Goal: Task Accomplishment & Management: Manage account settings

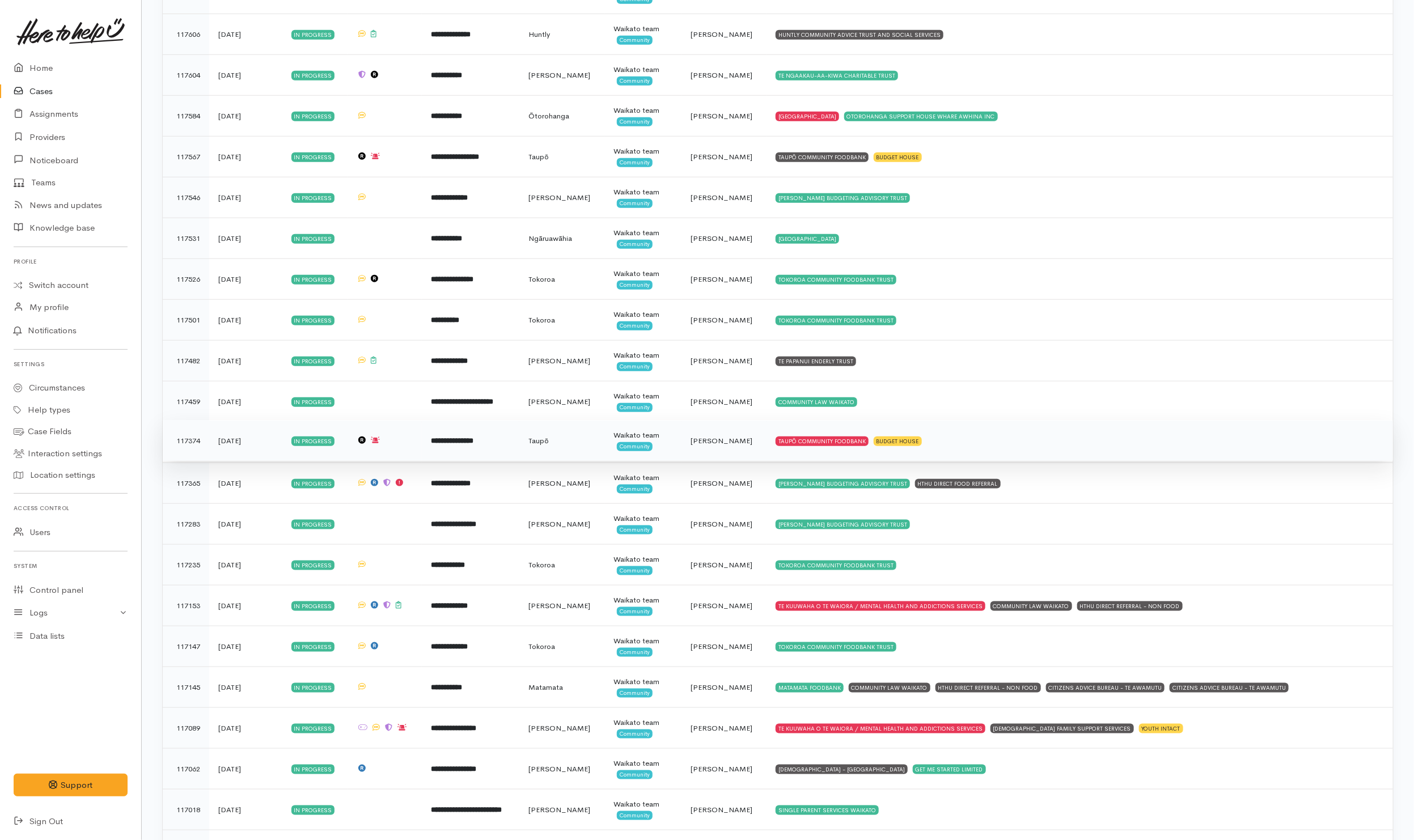
scroll to position [3508, 0]
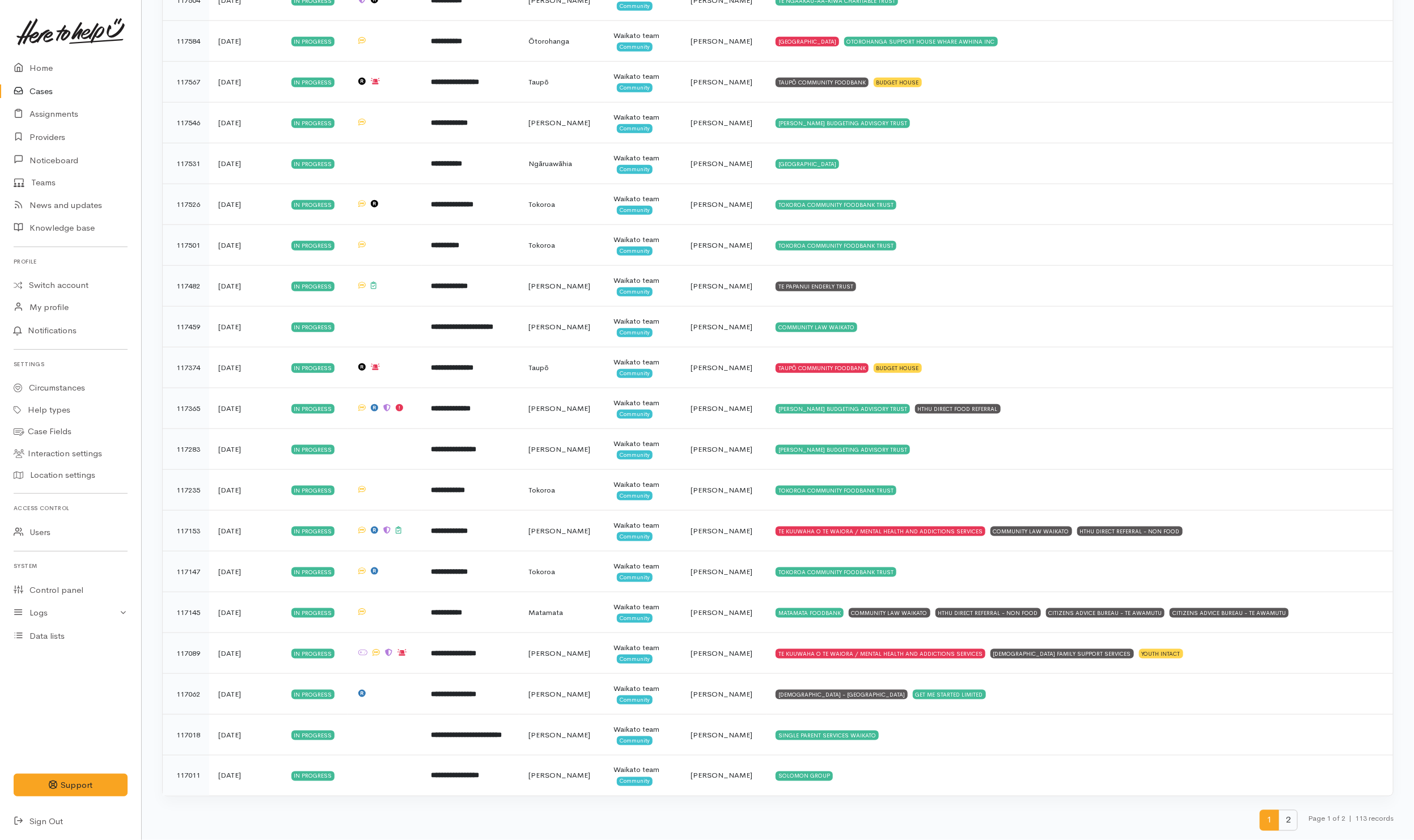
click at [1285, 816] on span "2" at bounding box center [1288, 820] width 19 height 21
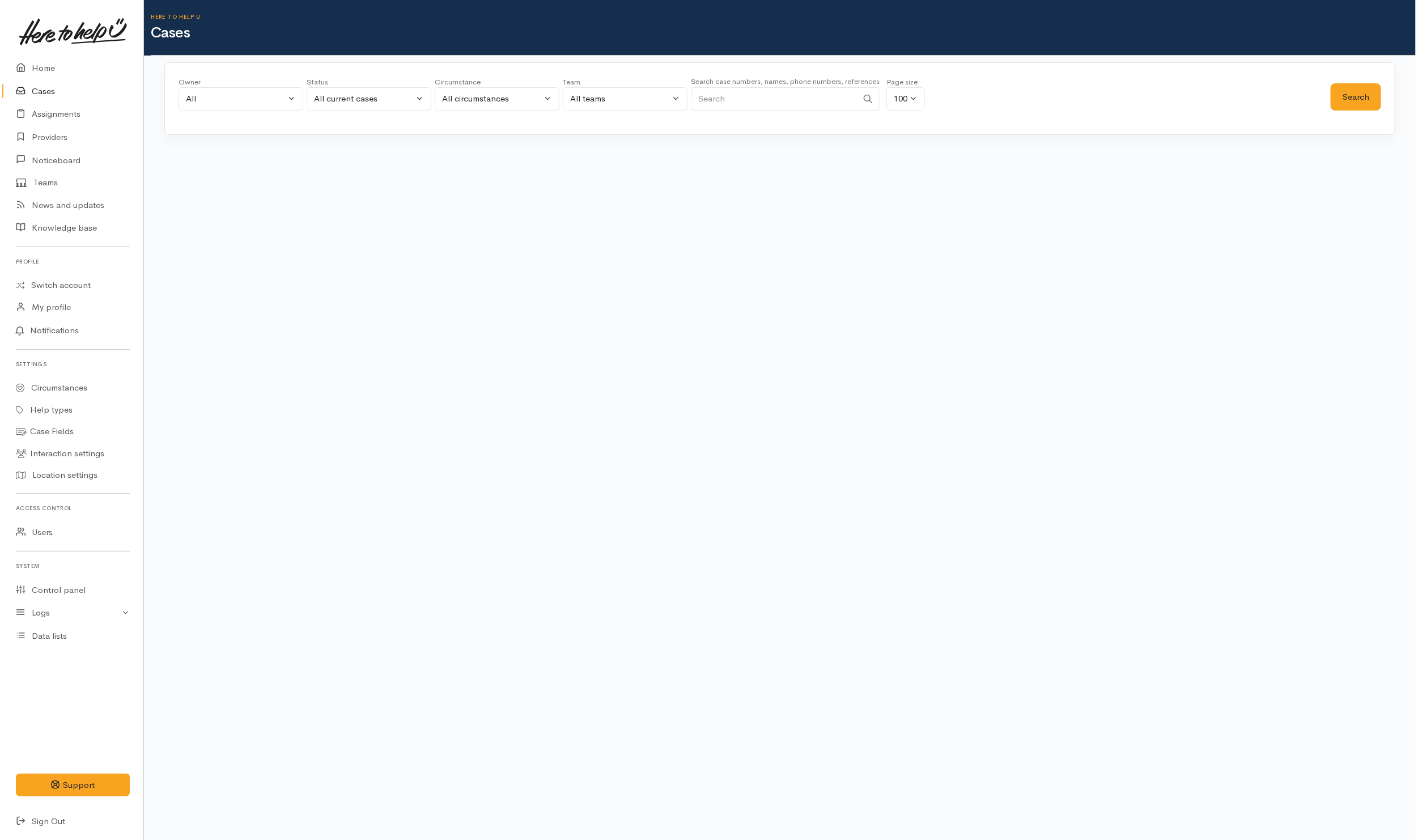
scroll to position [0, 0]
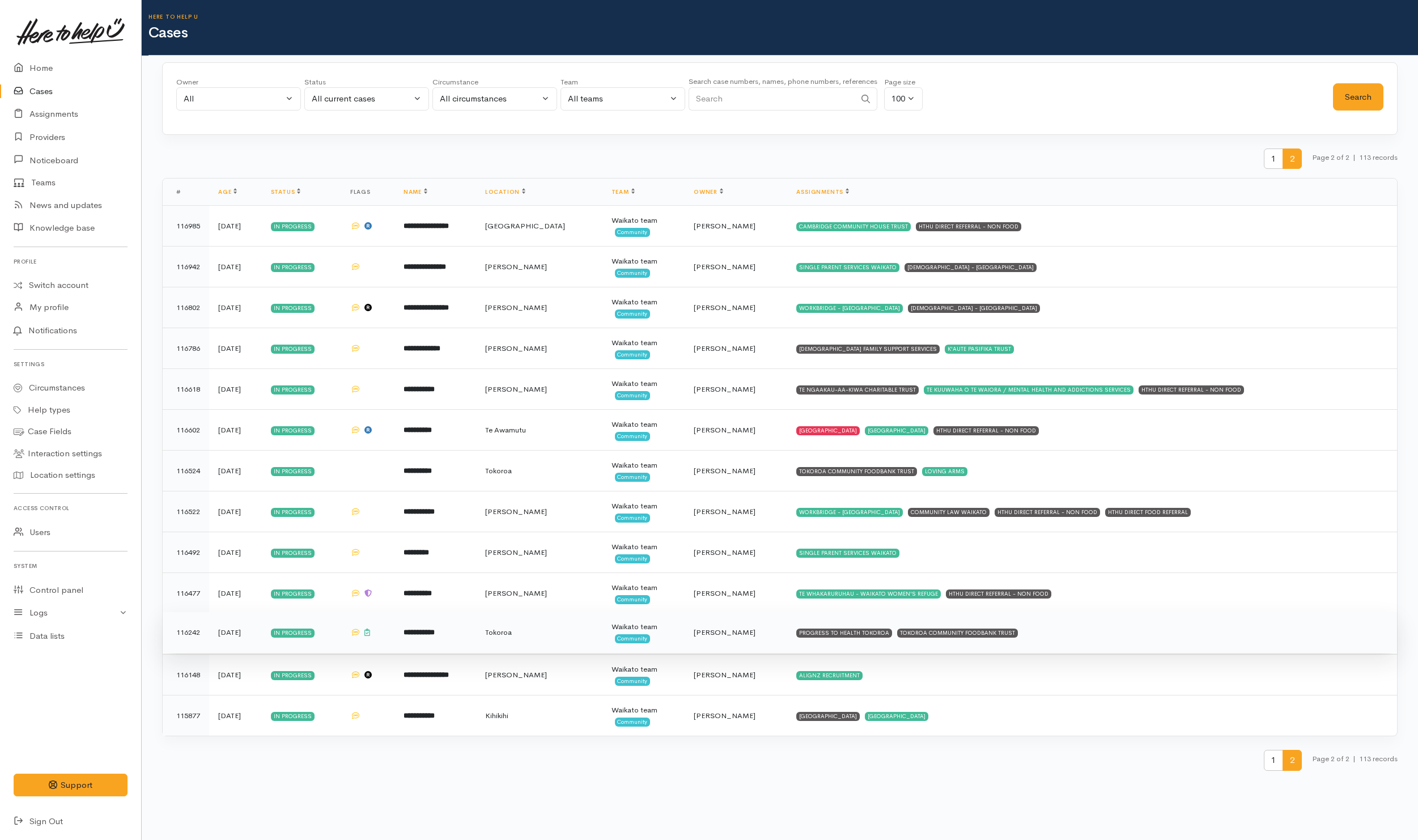
click at [1101, 643] on td "PROGRESS TO HEALTH TOKOROA TOKOROA COMMUNITY FOODBANK TRUST" at bounding box center [1092, 632] width 610 height 41
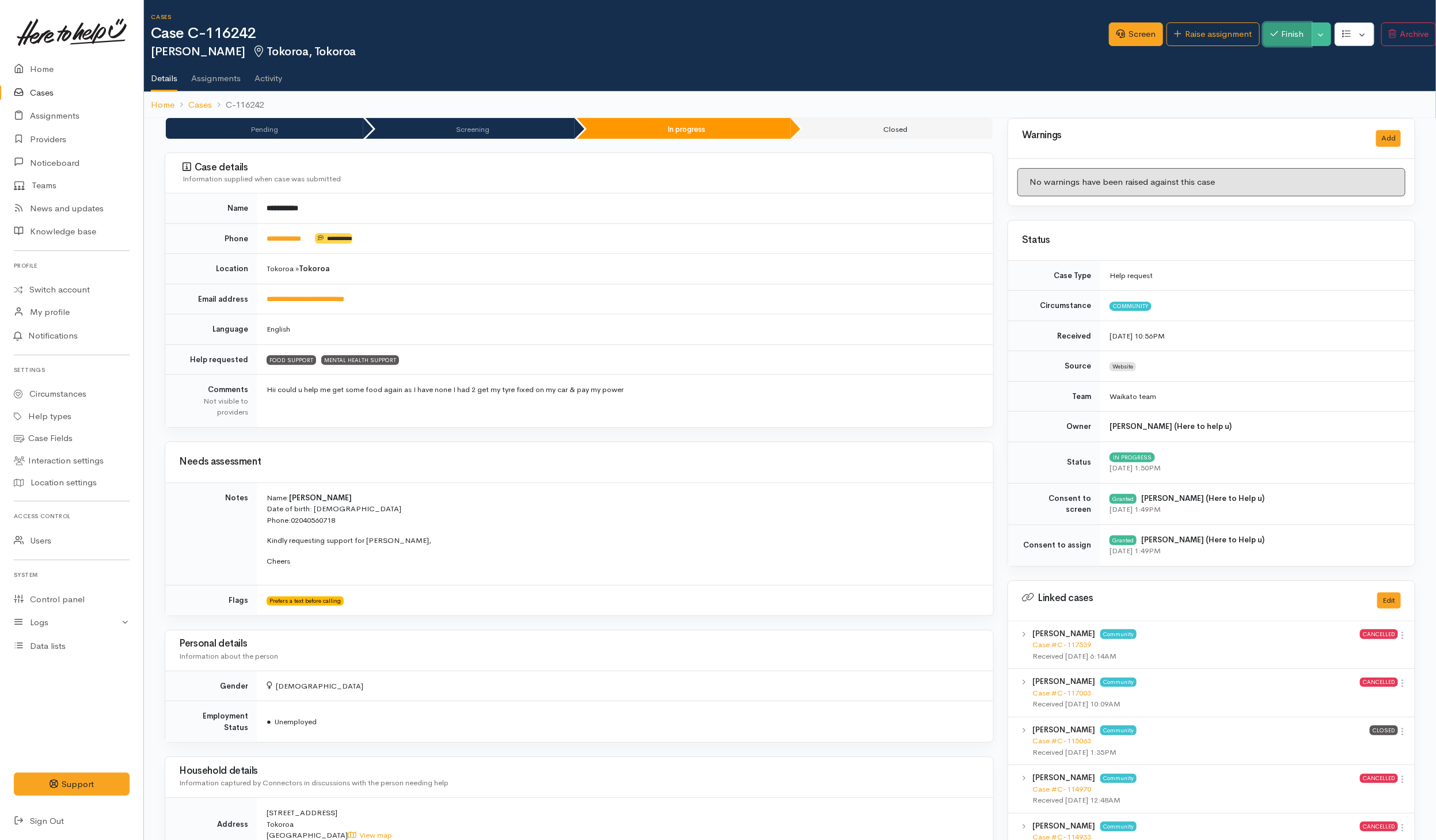
click at [1286, 40] on button "Finish" at bounding box center [1287, 34] width 48 height 24
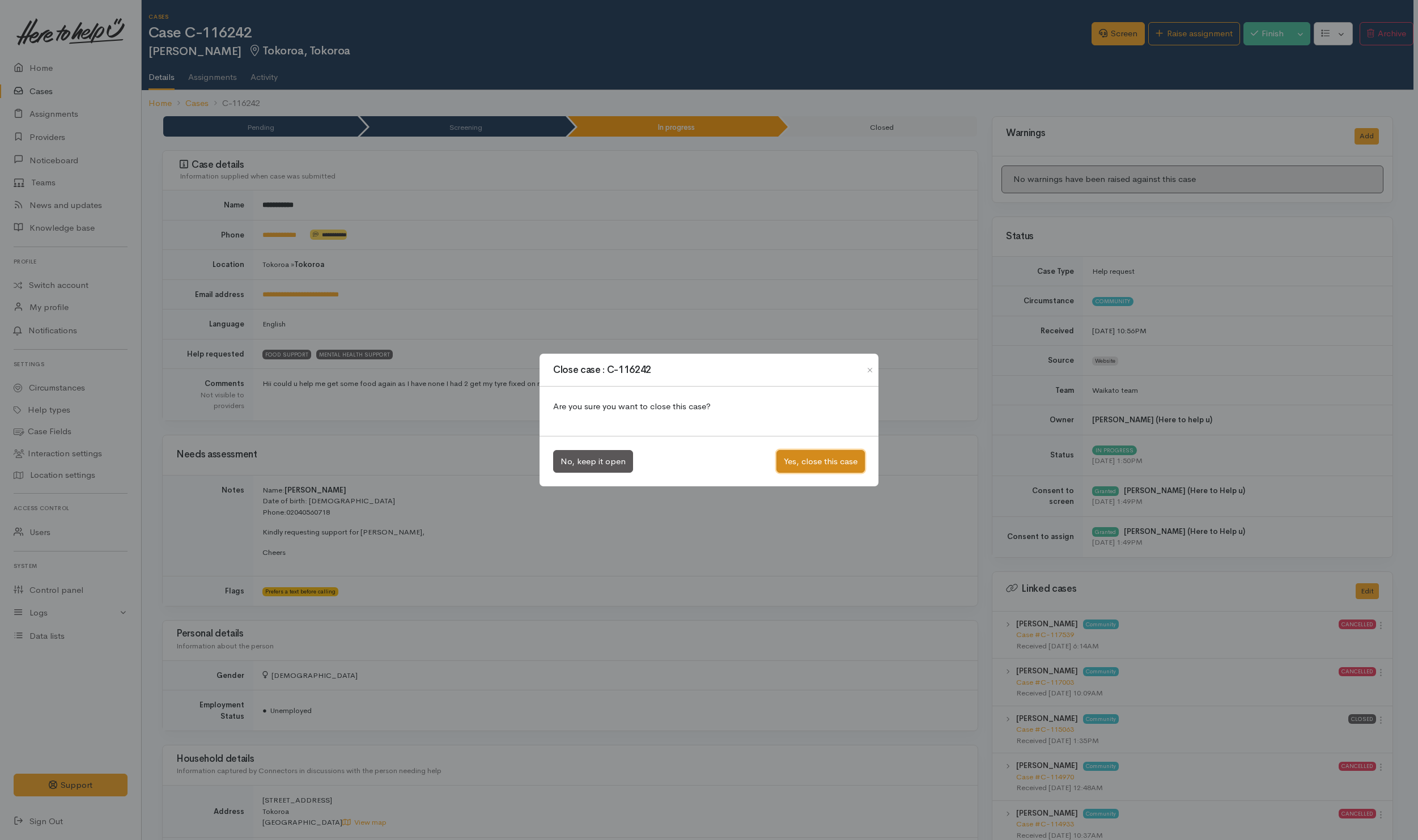
click at [820, 461] on button "Yes, close this case" at bounding box center [821, 461] width 89 height 23
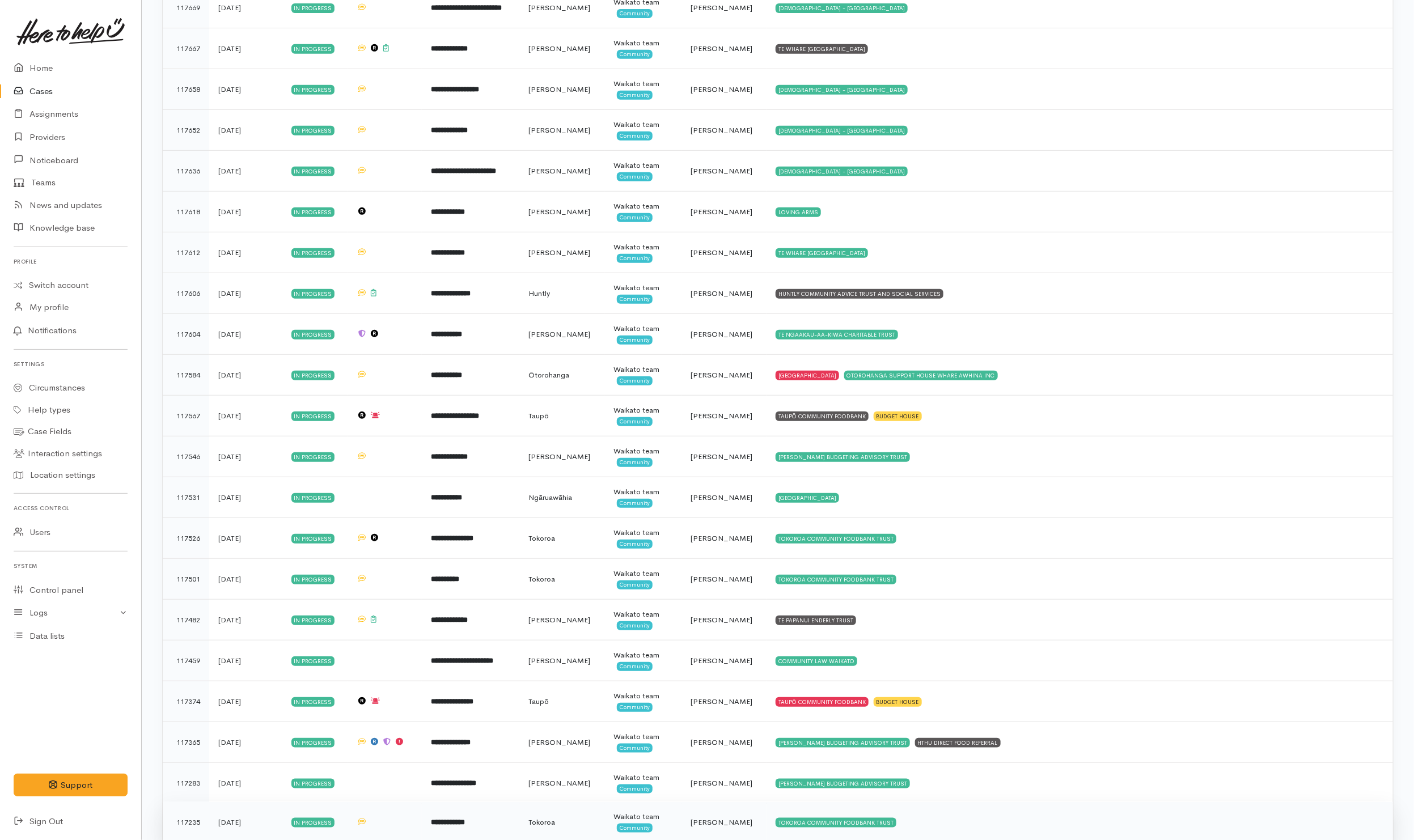
scroll to position [3508, 0]
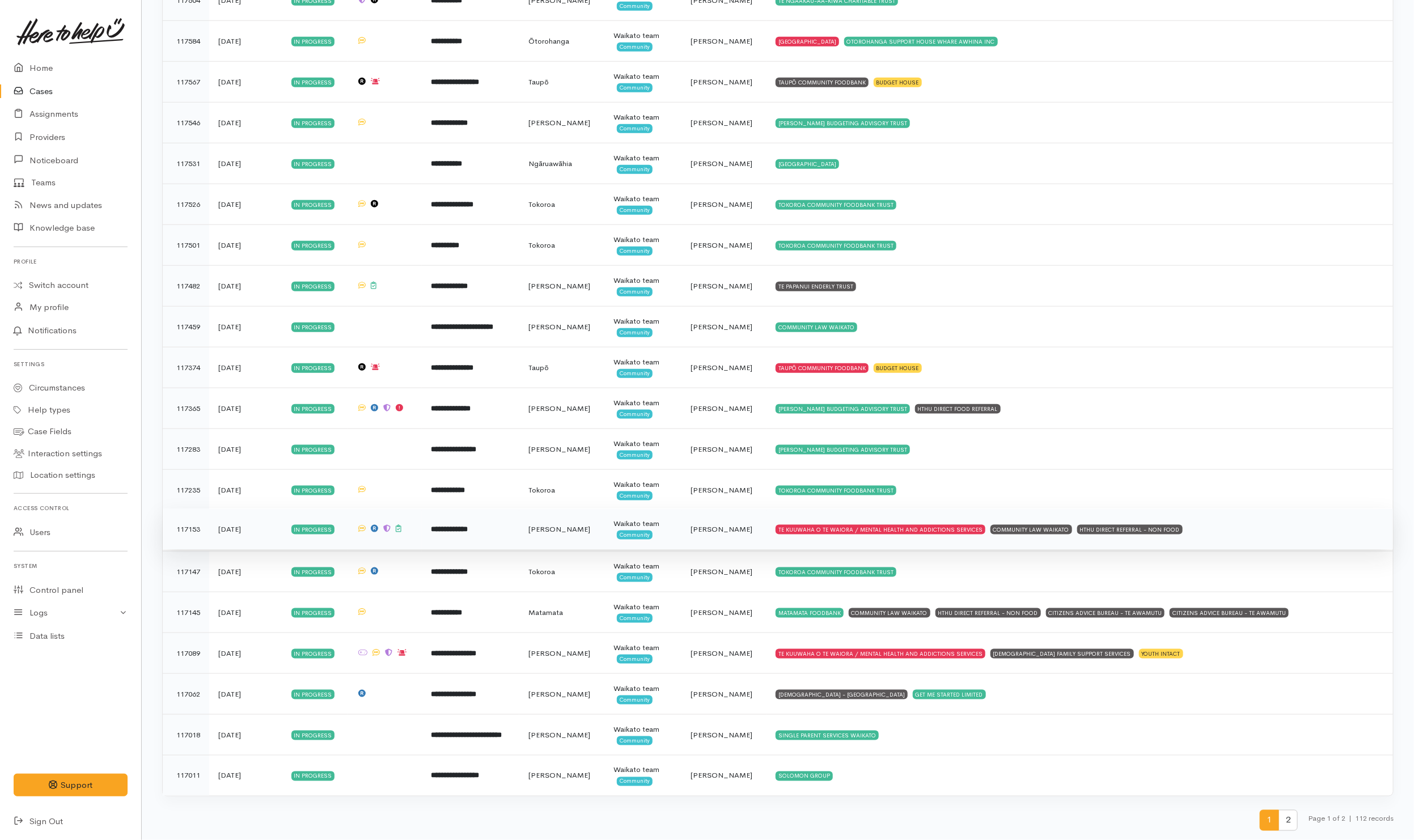
click at [1201, 534] on td "TE KUUWAHA O TE WAIORA / MENTAL HEALTH AND ADDICTIONS SERVICES COMMUNITY LAW WA…" at bounding box center [1079, 529] width 626 height 41
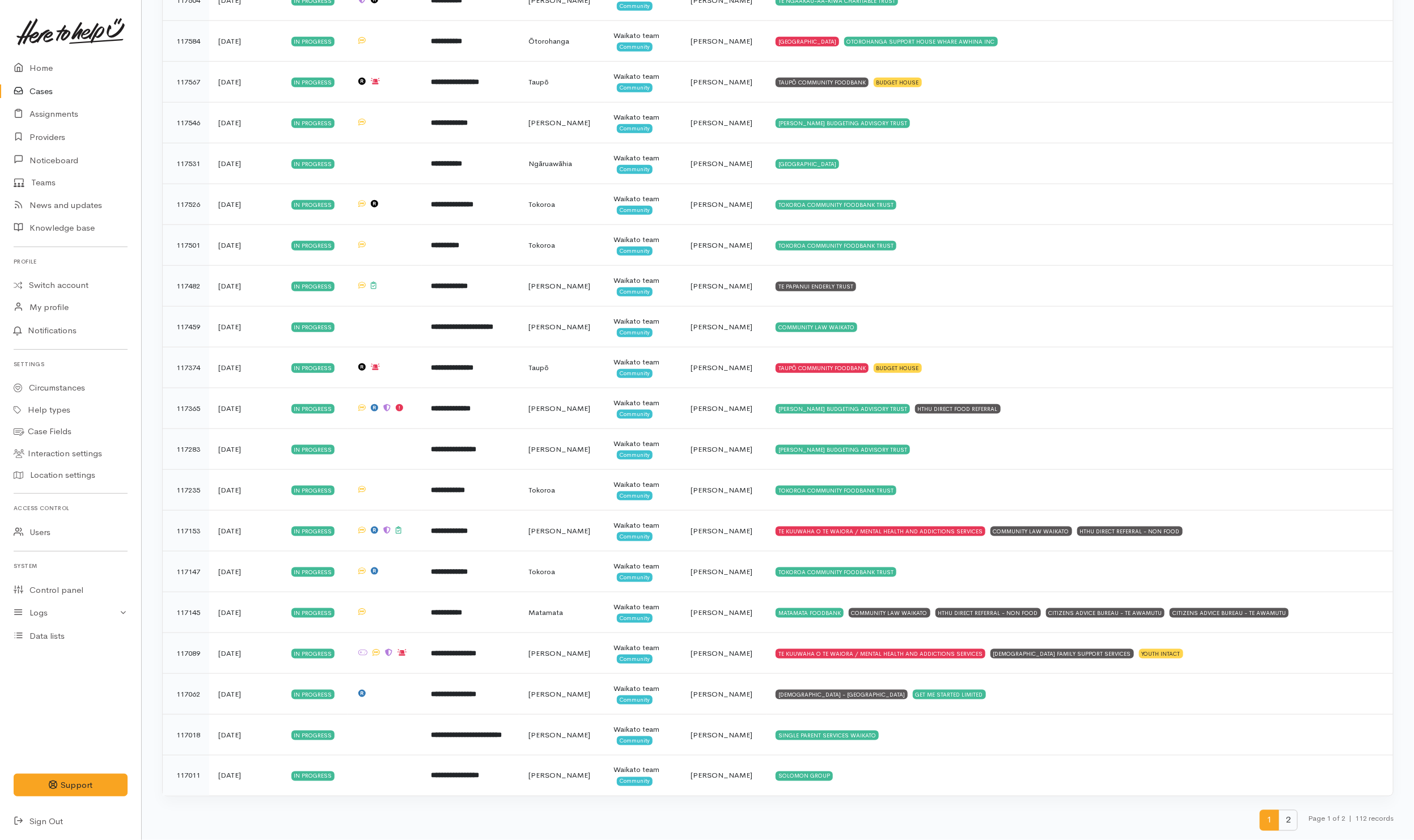
click at [1283, 822] on span "2" at bounding box center [1288, 820] width 19 height 21
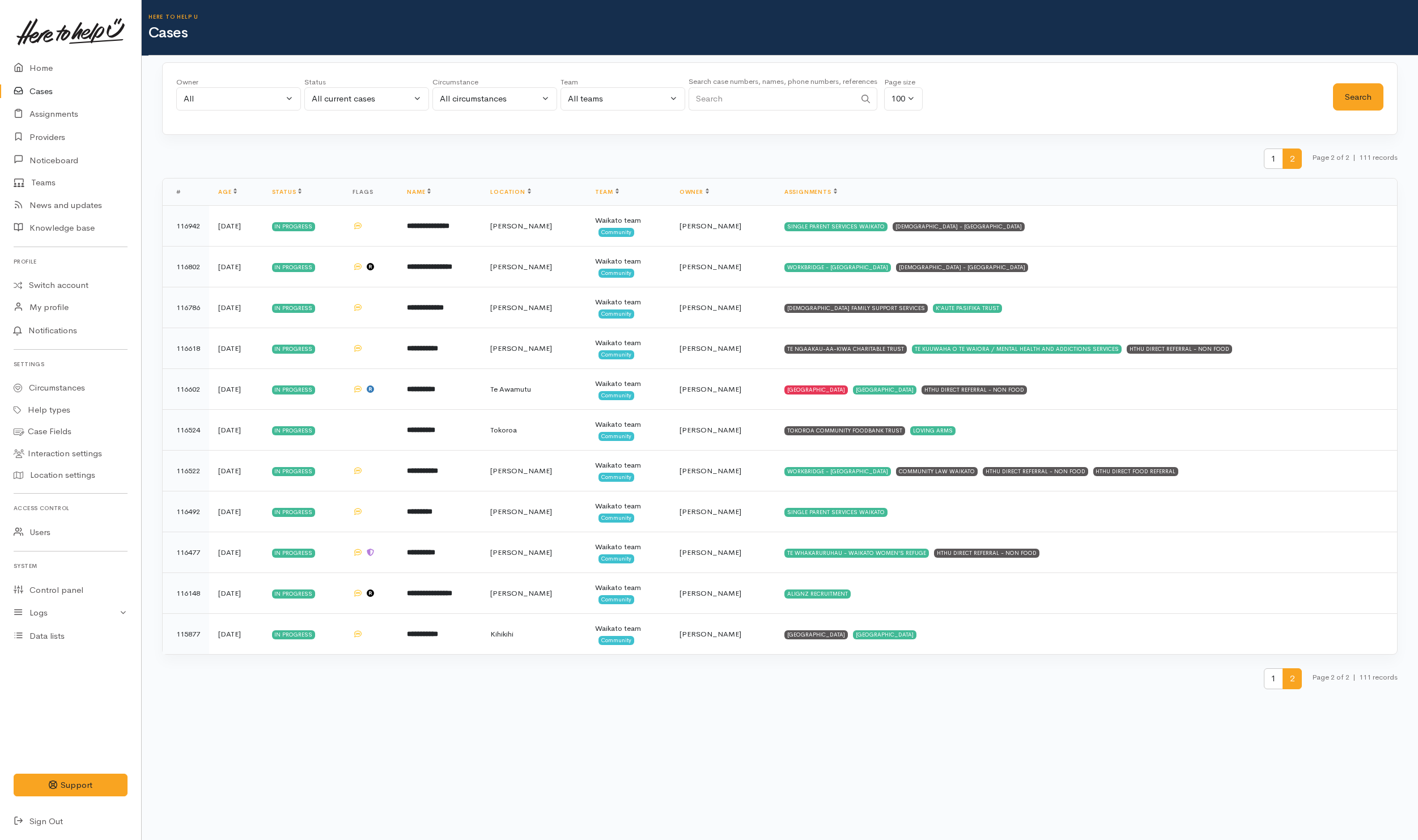
click at [941, 153] on div "1 2 Page 2 of 2 | 111 records" at bounding box center [779, 163] width 1235 height 30
click at [381, 109] on button "All current cases" at bounding box center [366, 99] width 125 height 23
click at [78, 119] on link "Assignments" at bounding box center [71, 114] width 141 height 23
click at [261, 100] on div "All" at bounding box center [233, 99] width 100 height 13
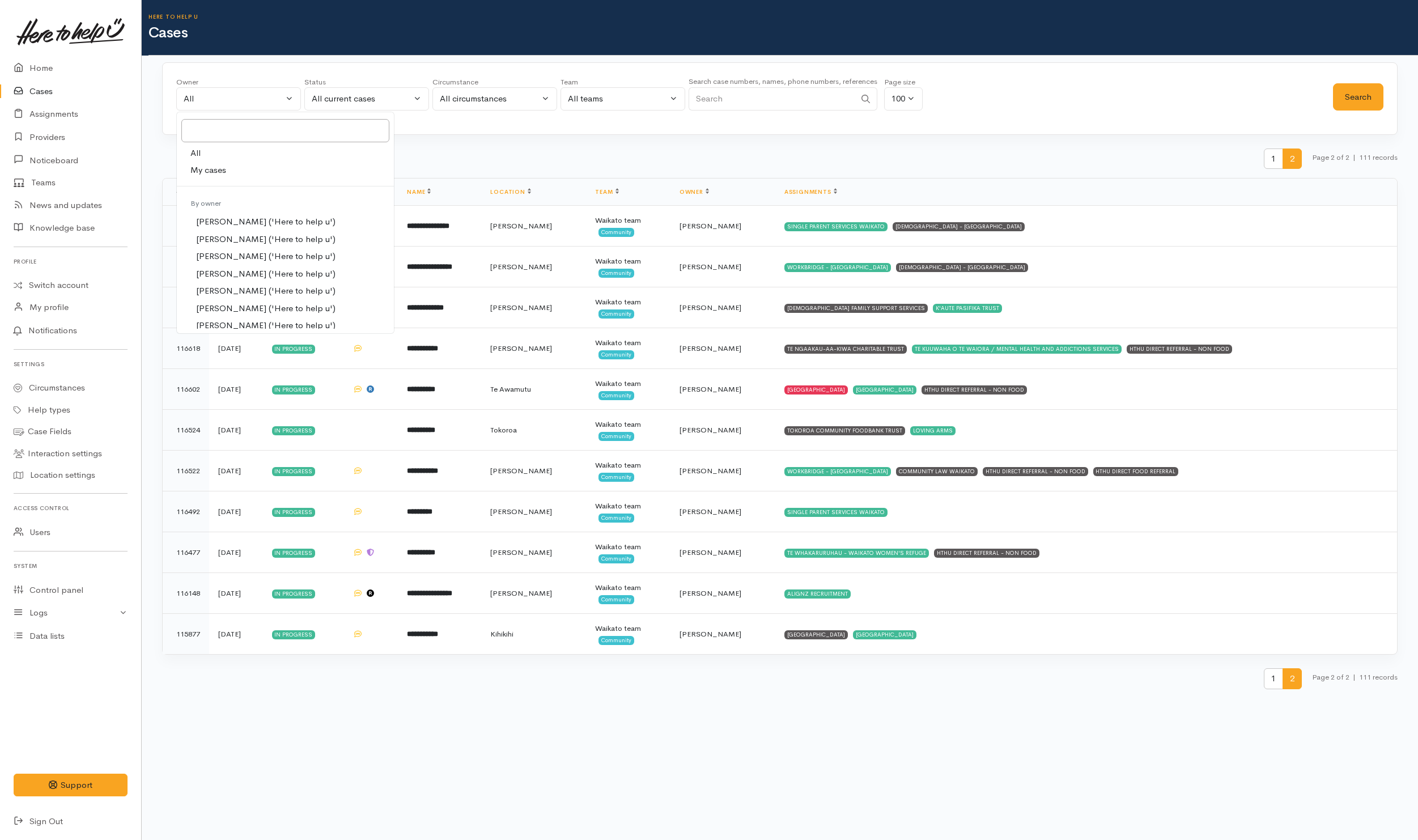
click at [217, 170] on span "My cases" at bounding box center [209, 171] width 36 height 13
select select "202"
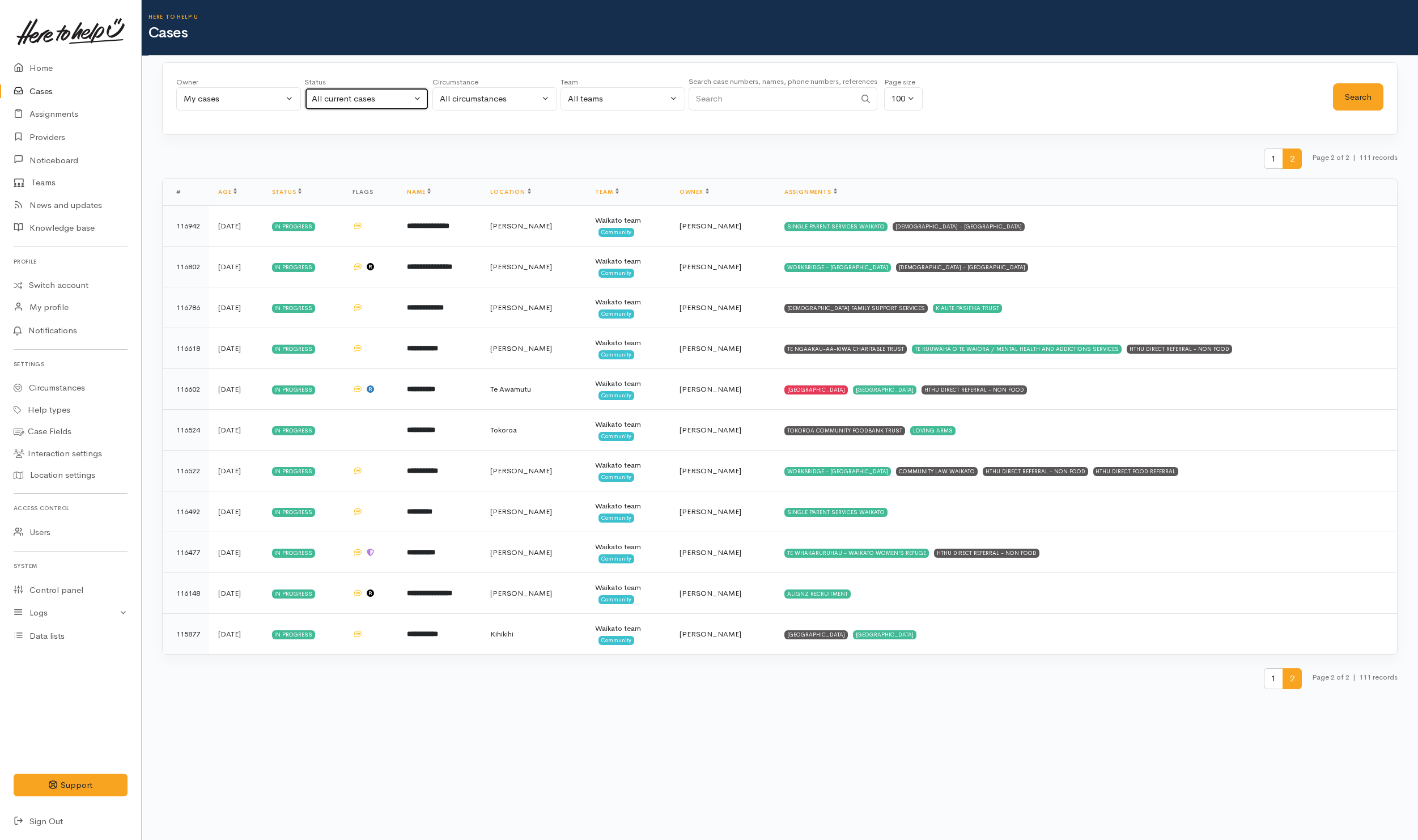
click at [387, 103] on div "All current cases" at bounding box center [362, 99] width 100 height 13
click at [346, 274] on span "Closed" at bounding box center [332, 274] width 27 height 13
select select "Closed"
click at [1366, 96] on button "Search" at bounding box center [1358, 97] width 51 height 28
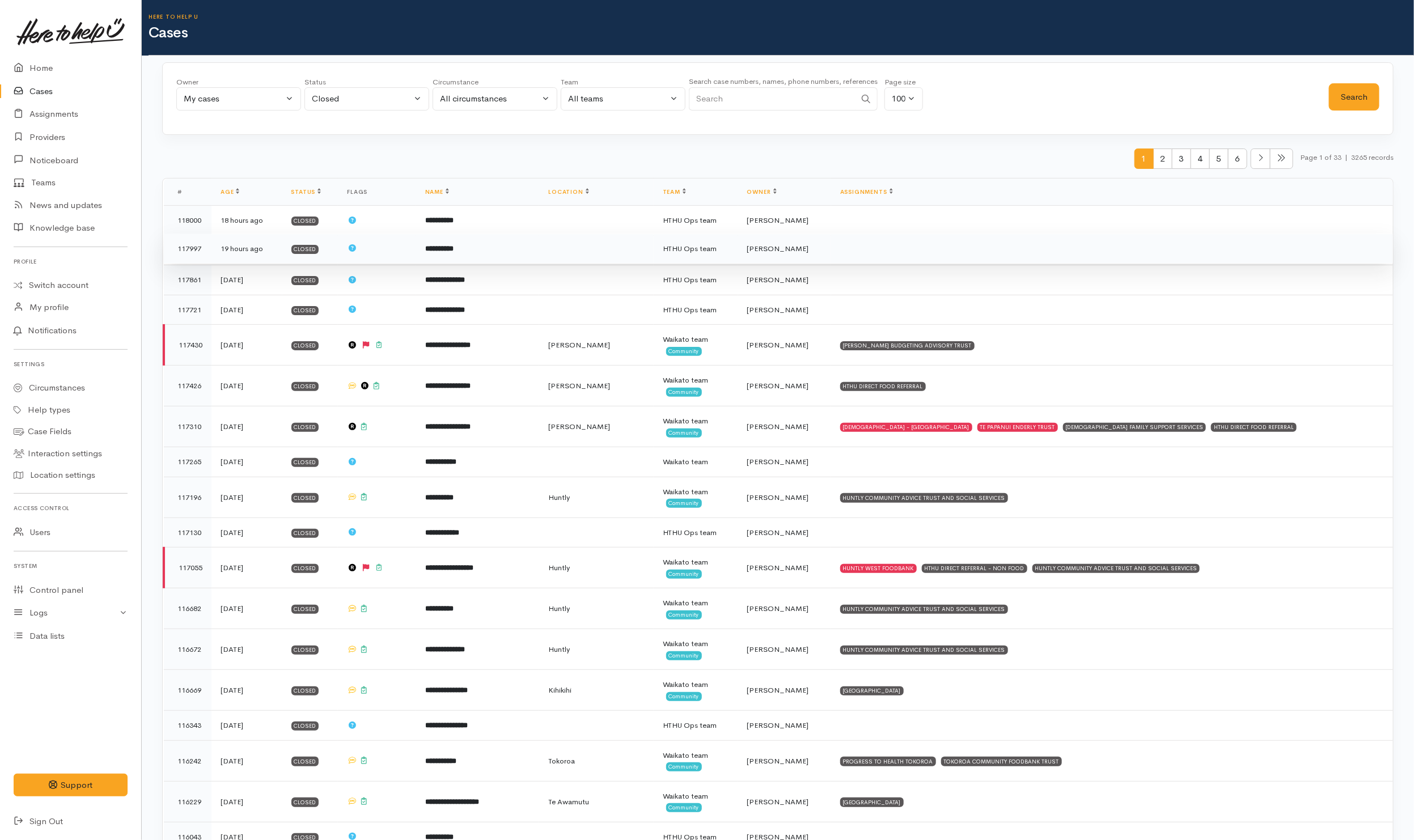
click at [519, 245] on td "**********" at bounding box center [478, 248] width 123 height 30
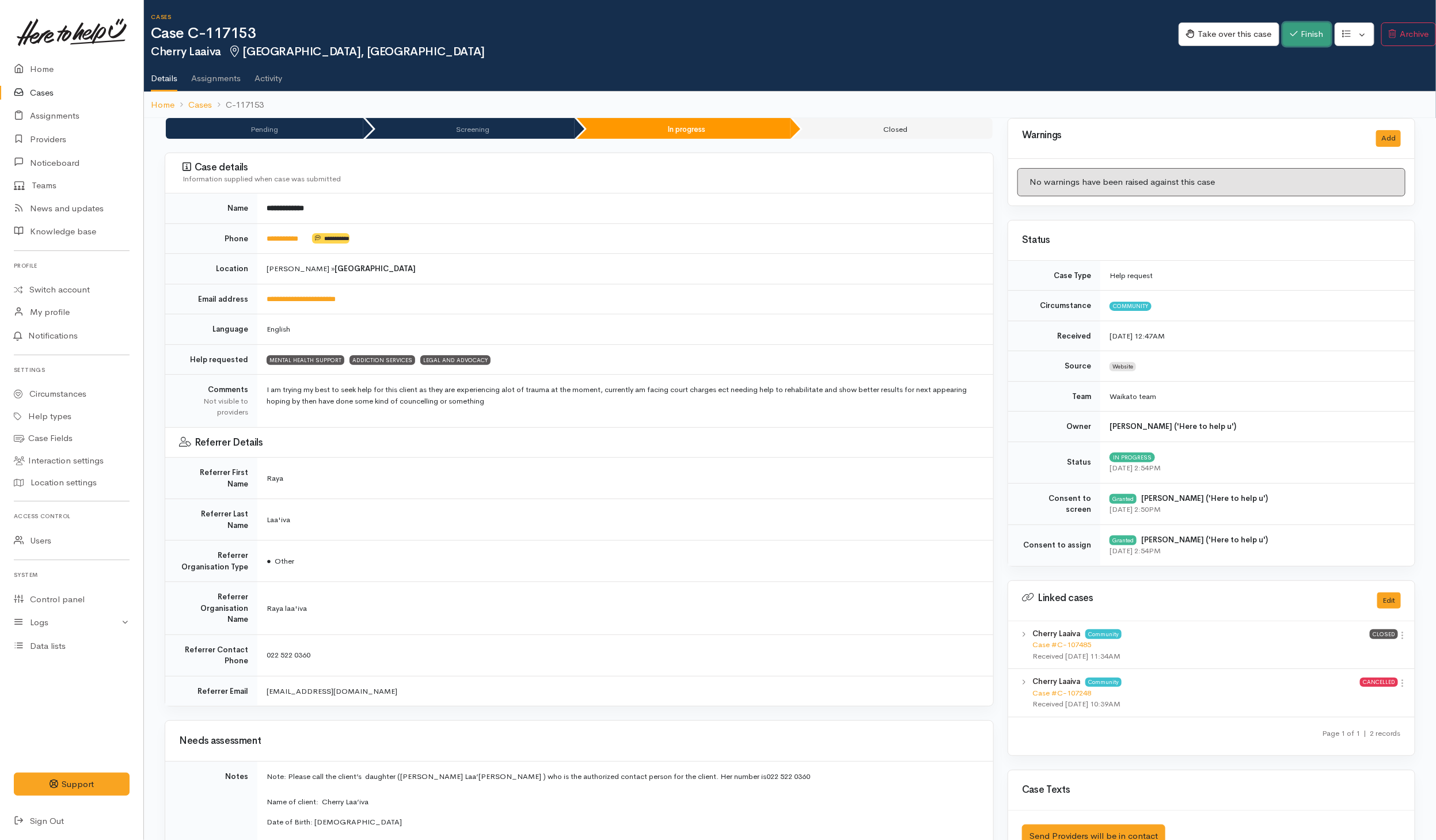
click at [1296, 39] on button "Finish" at bounding box center [1307, 34] width 48 height 24
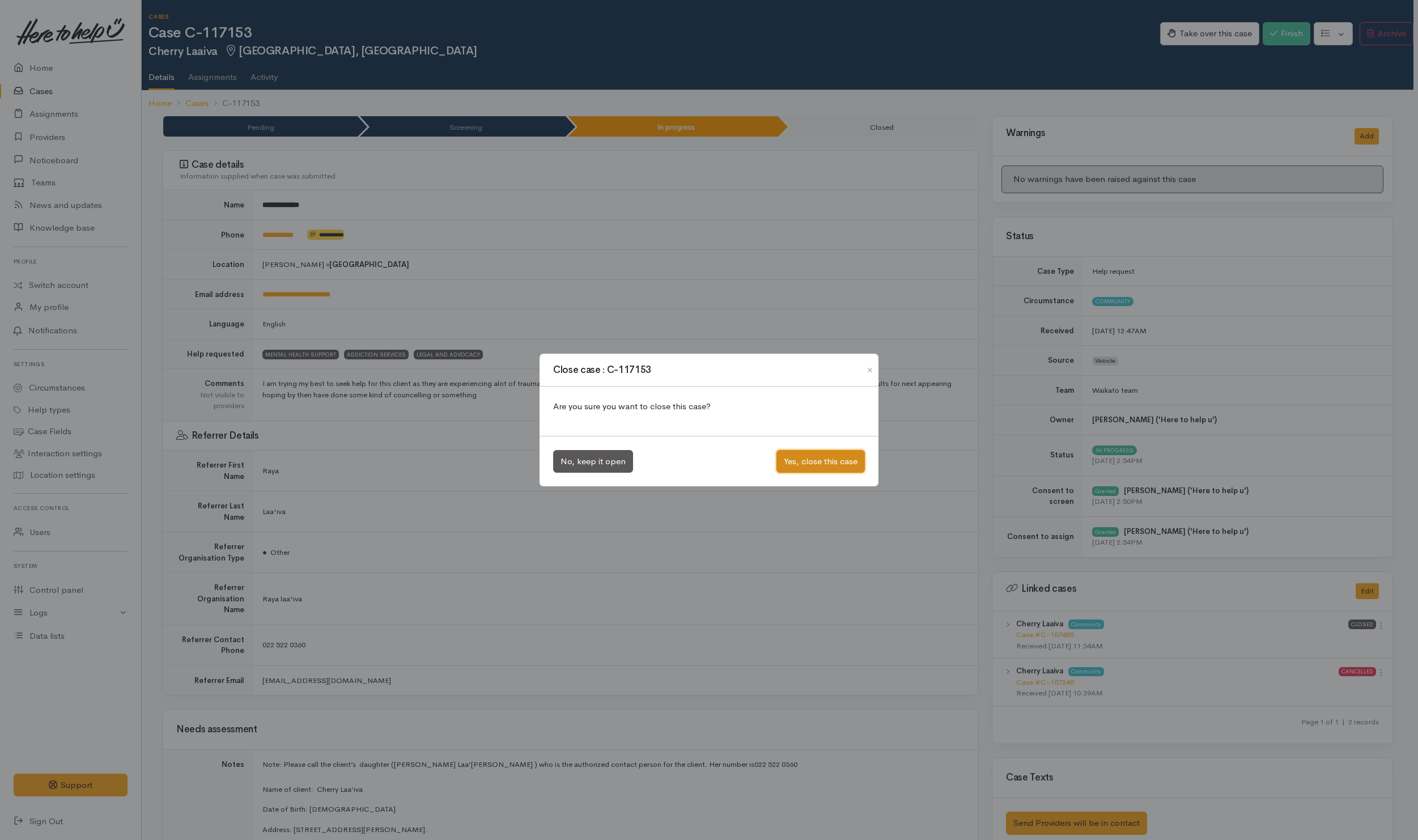
drag, startPoint x: 817, startPoint y: 469, endPoint x: 775, endPoint y: 463, distance: 42.4
click at [818, 467] on button "Yes, close this case" at bounding box center [821, 461] width 89 height 23
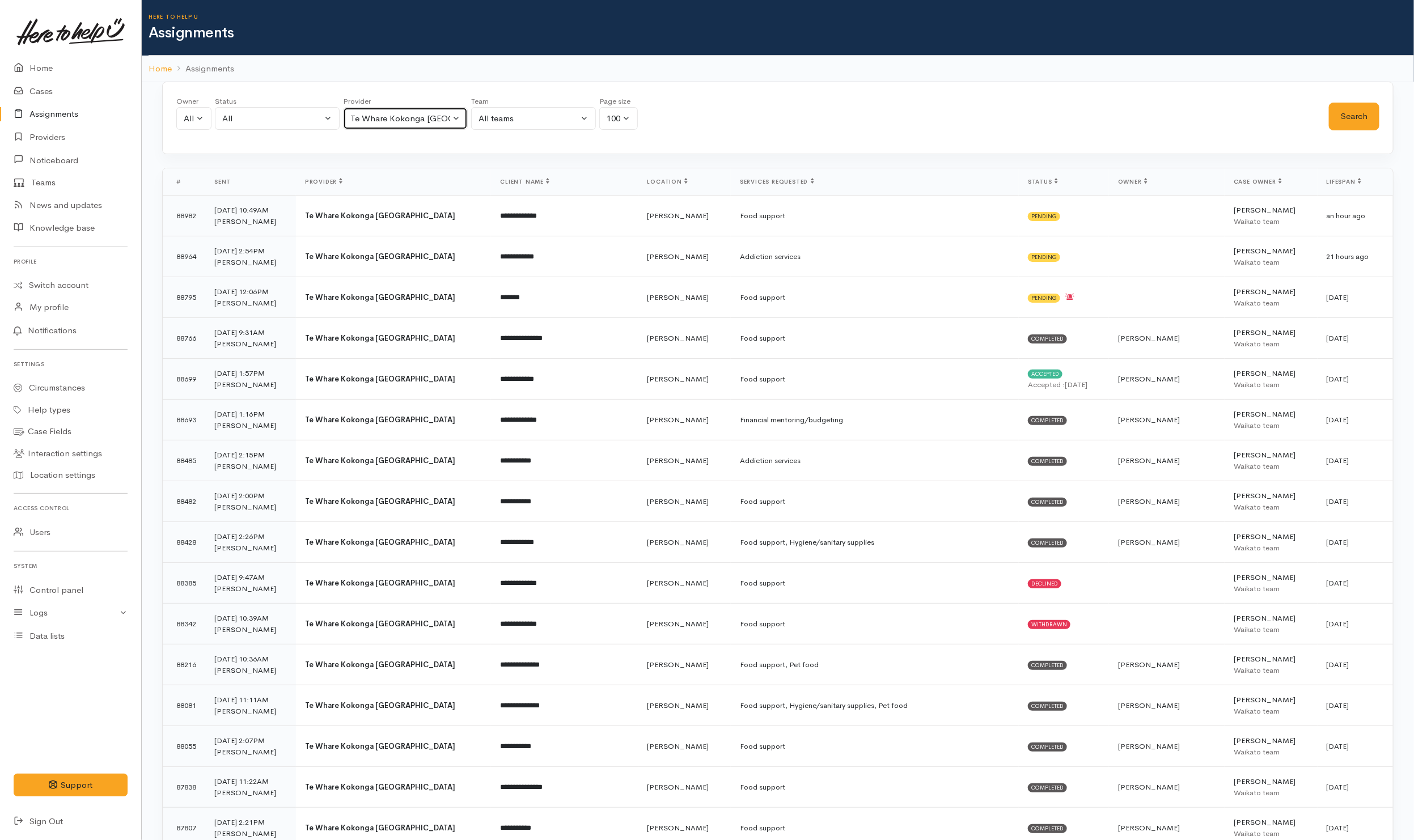
click at [436, 124] on div "Te Whare Kokonga Melville Community House" at bounding box center [400, 119] width 100 height 13
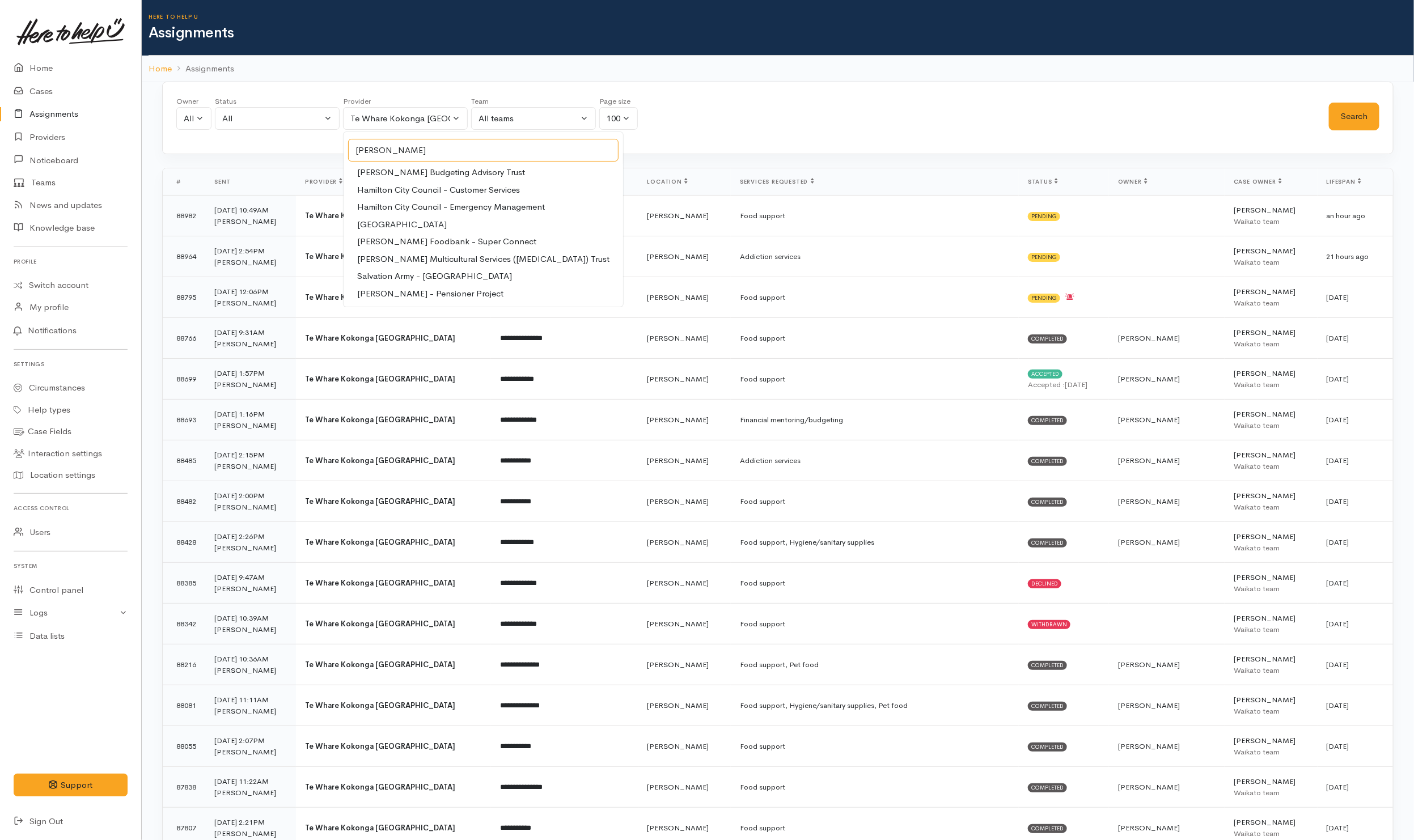
type input "[PERSON_NAME]"
click at [463, 247] on span "[PERSON_NAME] Foodbank - Super Connect" at bounding box center [447, 242] width 179 height 13
select select "59"
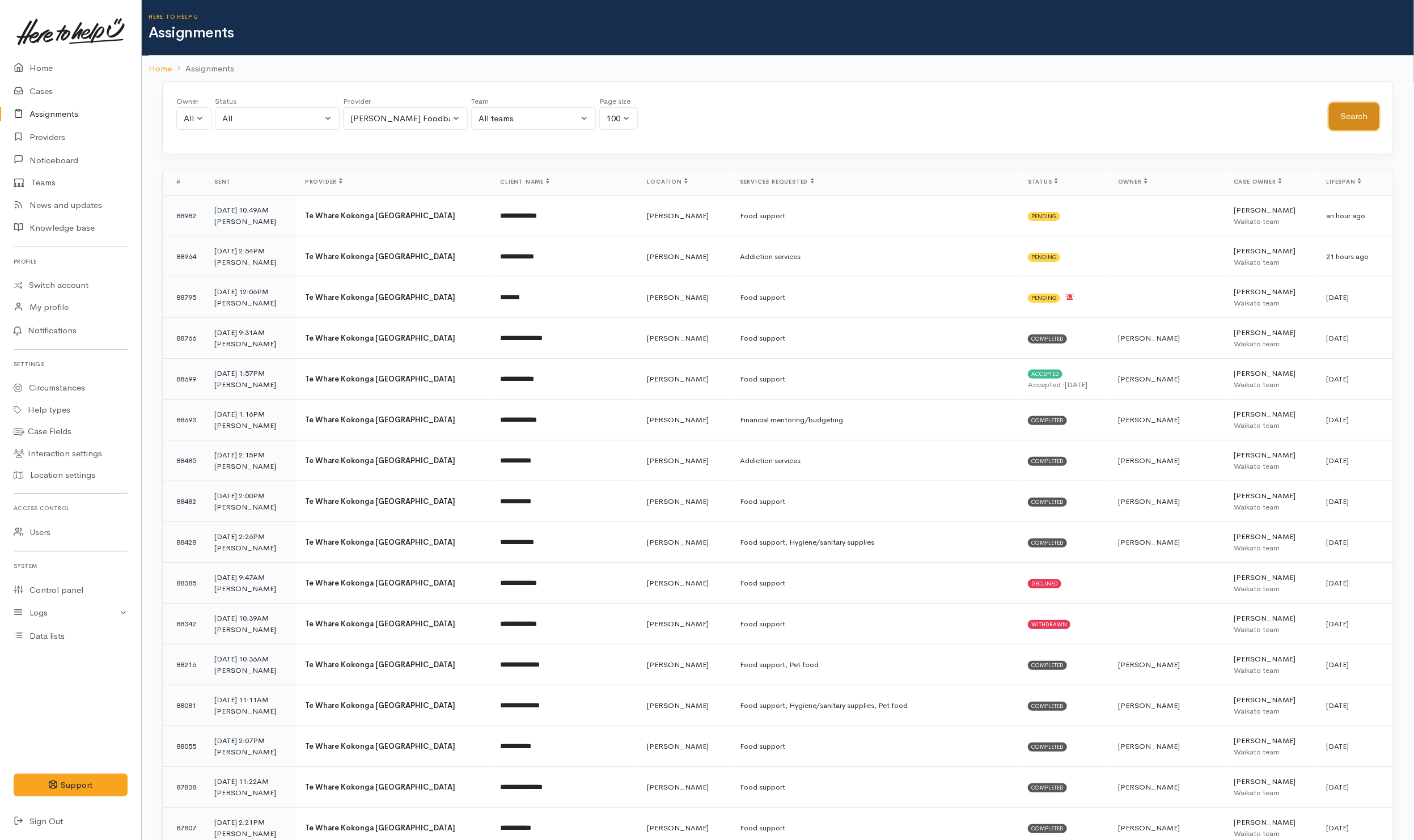
click at [1363, 118] on button "Search" at bounding box center [1355, 117] width 51 height 28
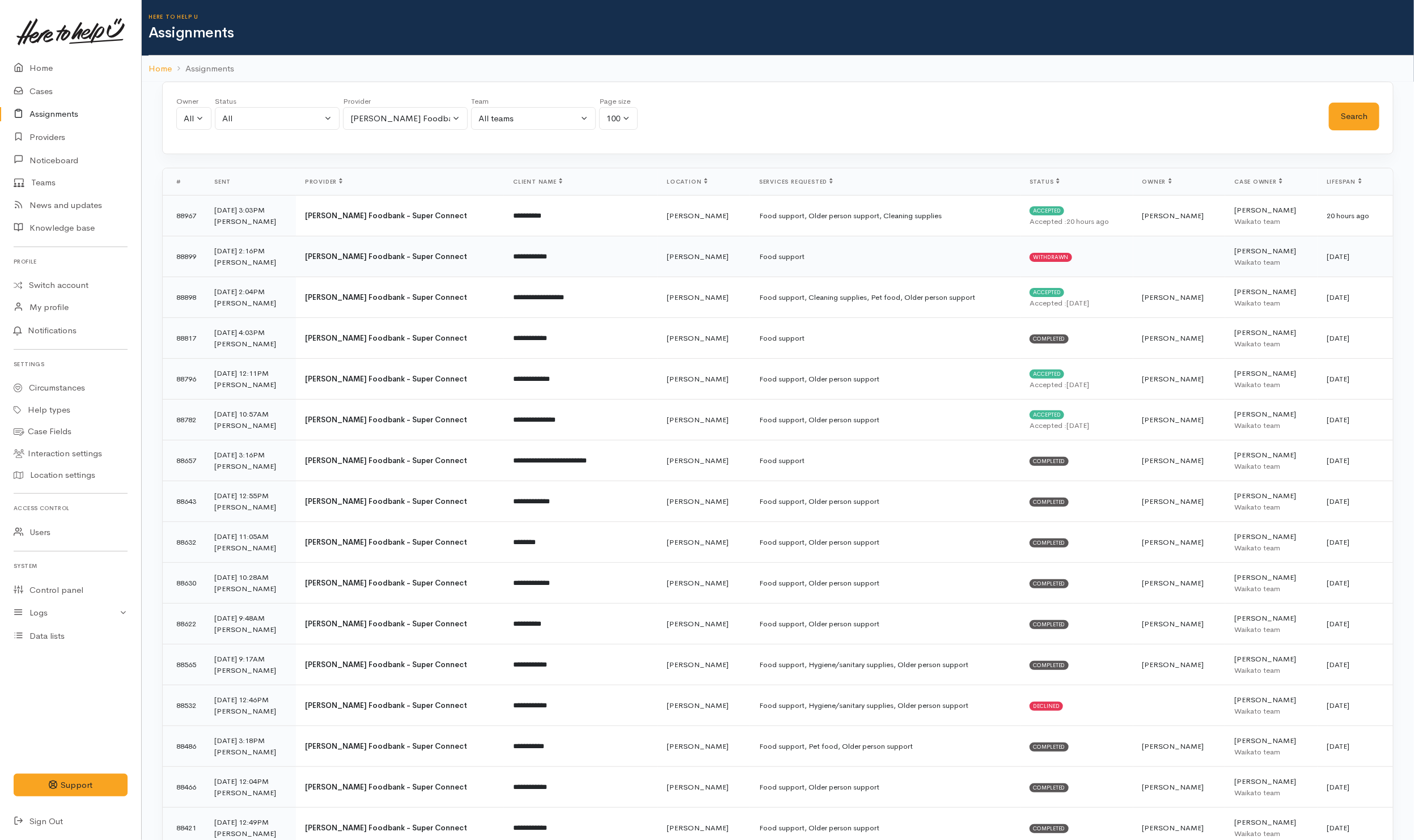
click at [1135, 260] on td at bounding box center [1179, 256] width 93 height 41
click at [1295, 472] on div "Waikato team" at bounding box center [1271, 466] width 74 height 11
click at [1286, 554] on div "Waikato team" at bounding box center [1271, 548] width 74 height 11
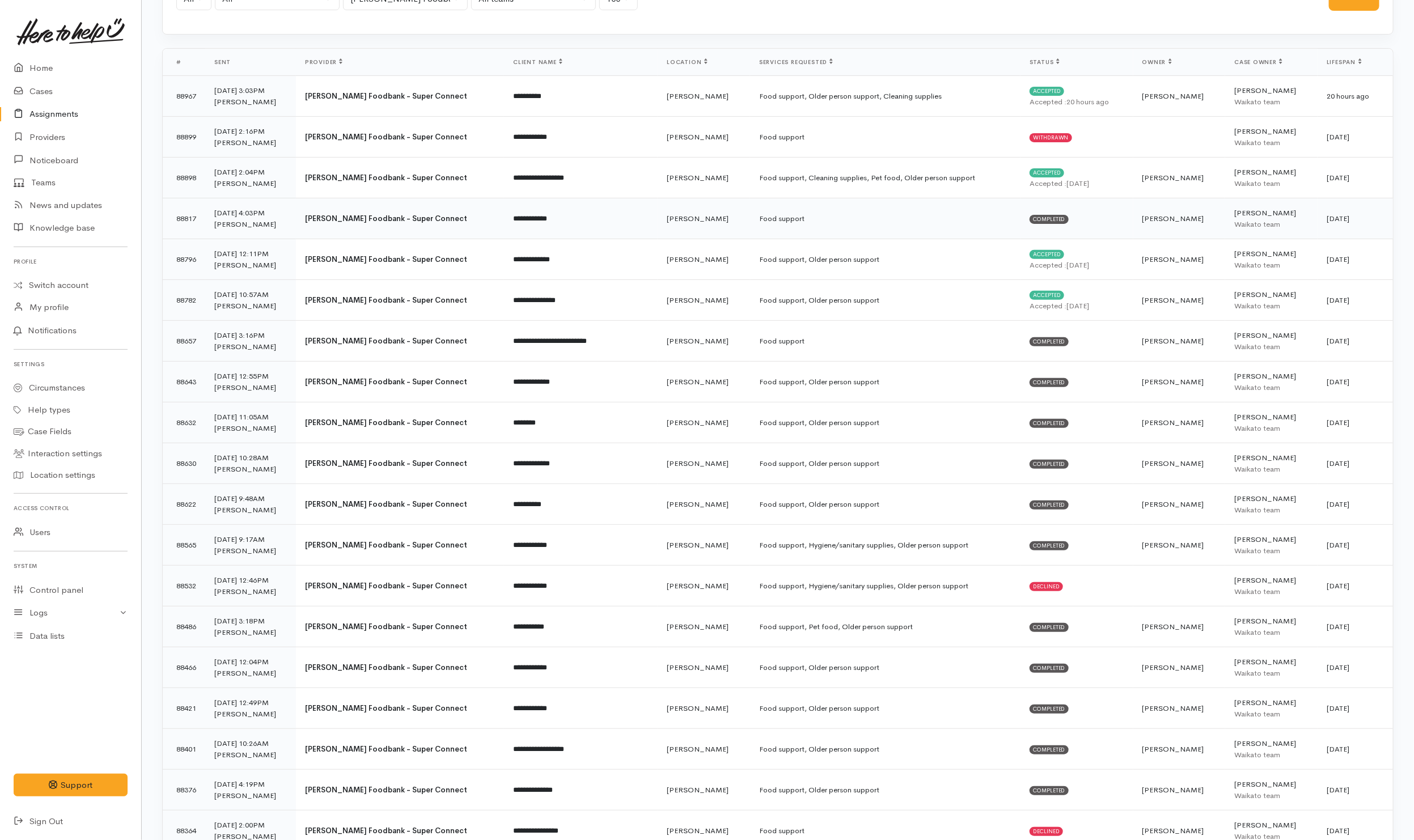
scroll to position [85, 0]
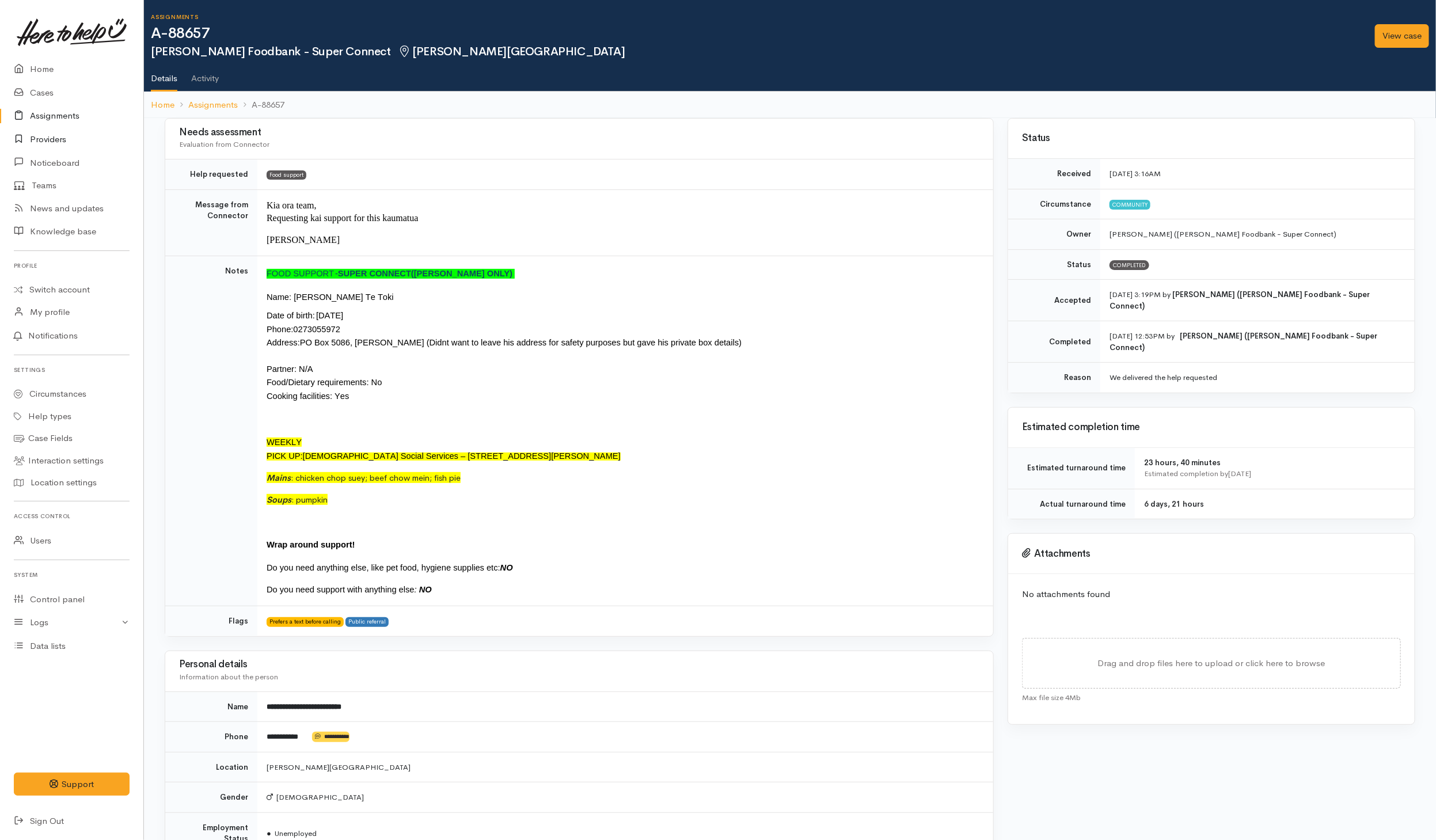
click at [48, 137] on link "Providers" at bounding box center [72, 140] width 144 height 24
click at [955, 41] on link "View case" at bounding box center [1402, 36] width 54 height 24
drag, startPoint x: 349, startPoint y: 329, endPoint x: 301, endPoint y: 327, distance: 48.0
click at [301, 327] on p "Date of birth :   03/05/1953 Phone :  0273055972" at bounding box center [623, 322] width 713 height 27
copy span "273055972"
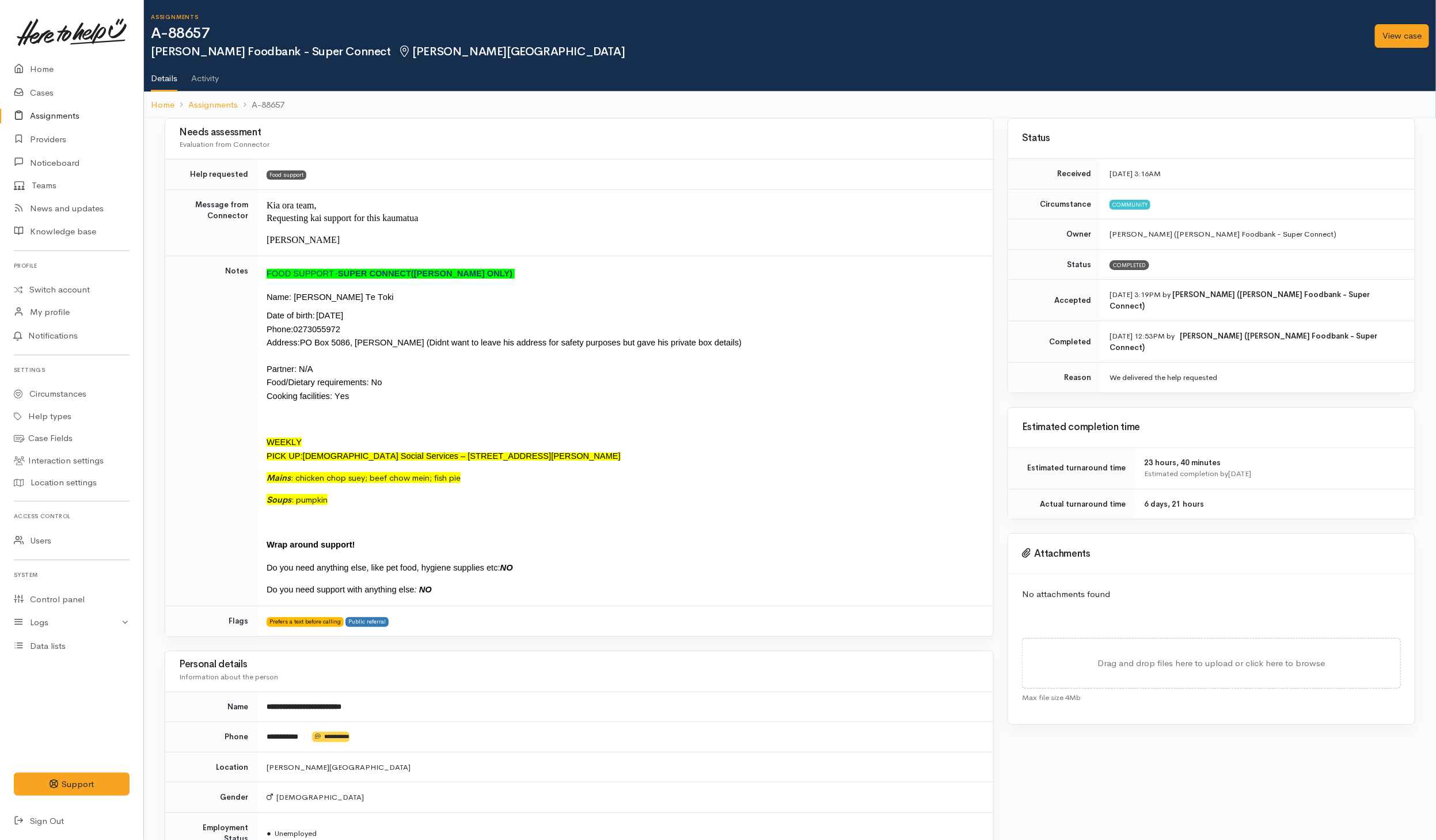
copy span "273055972"
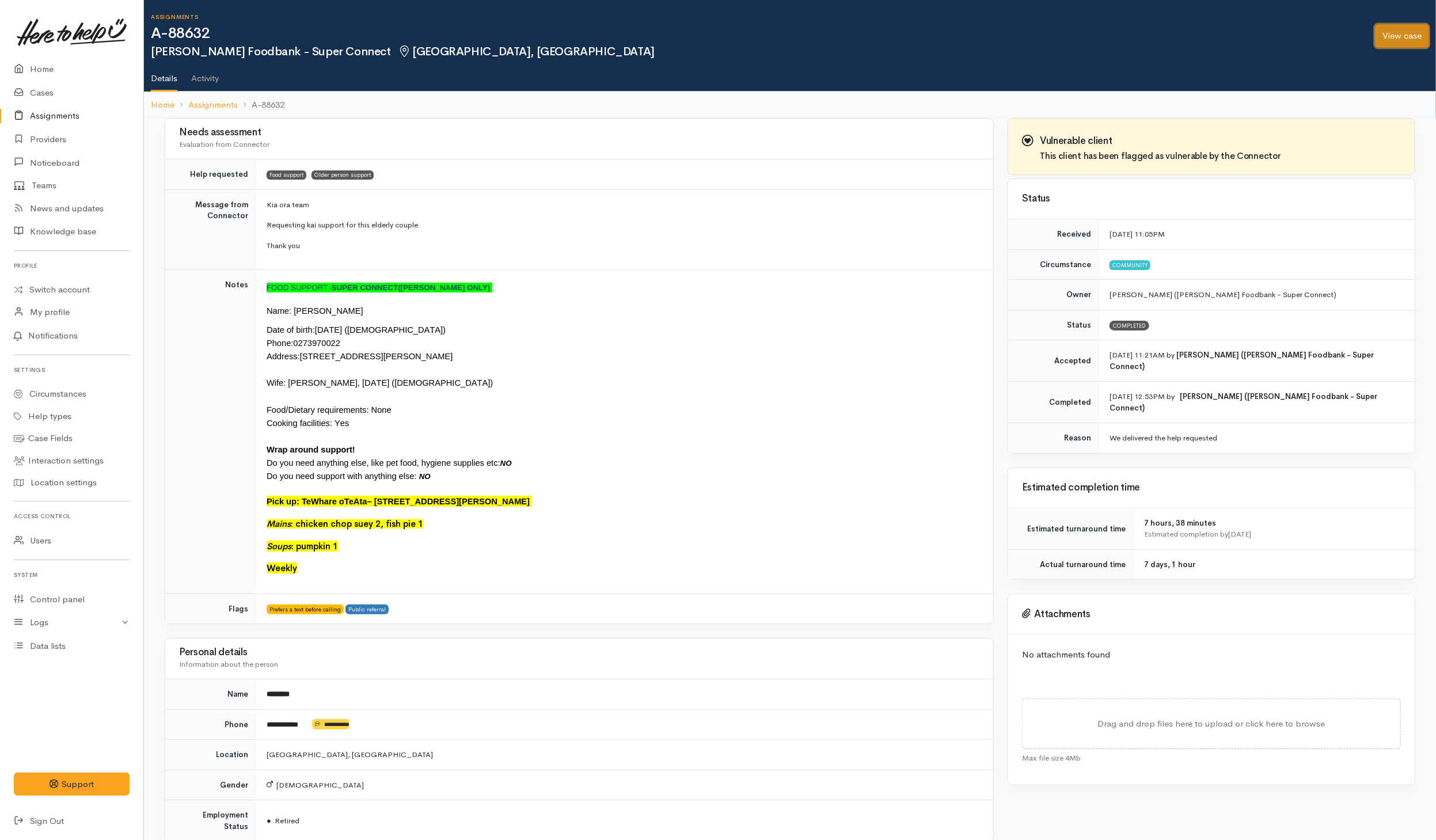
click at [955, 33] on link "View case" at bounding box center [1402, 36] width 54 height 24
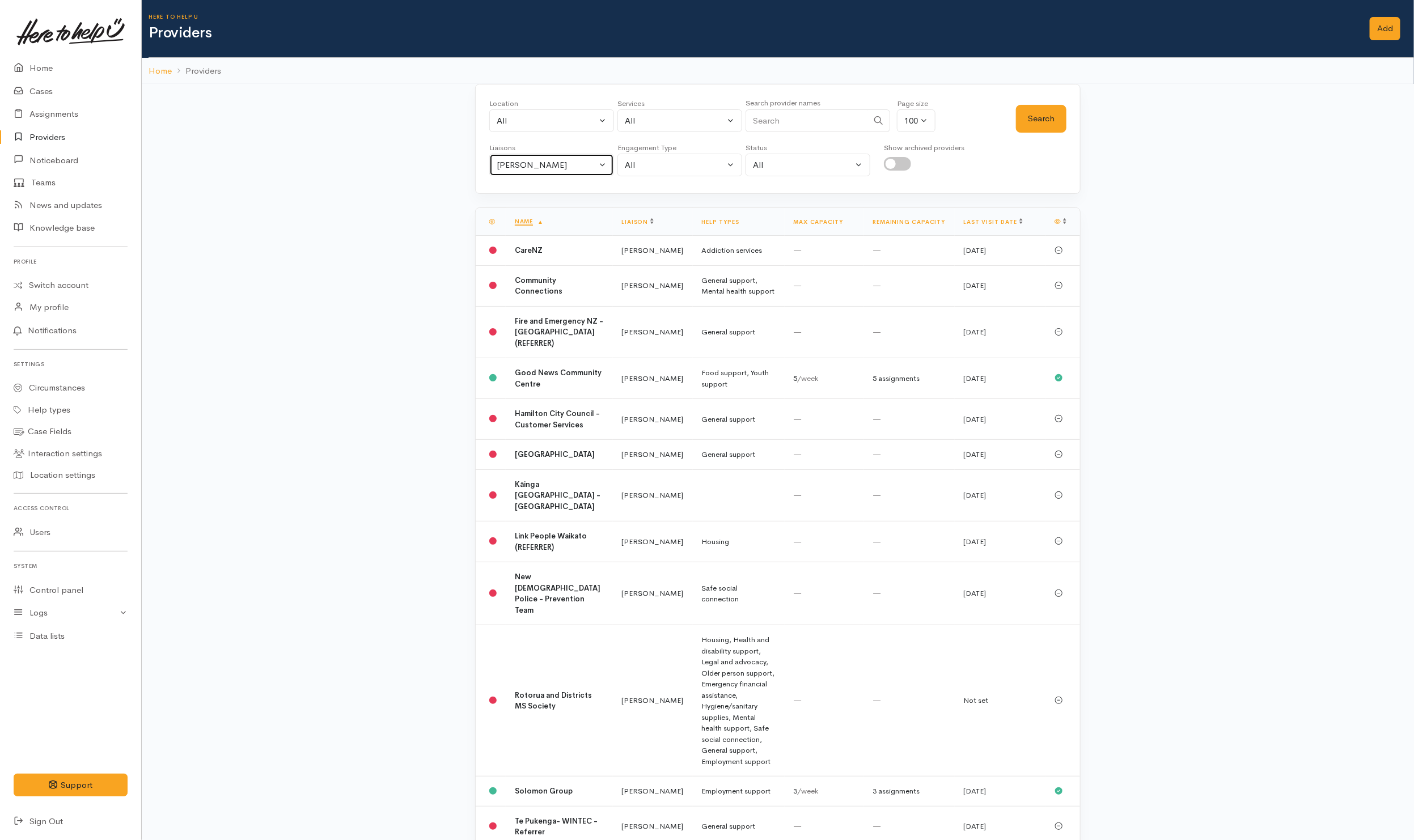
click at [569, 158] on button "[PERSON_NAME]" at bounding box center [552, 165] width 125 height 23
drag, startPoint x: 502, startPoint y: 223, endPoint x: 778, endPoint y: 201, distance: 276.9
click at [504, 221] on link "All" at bounding box center [551, 219] width 123 height 17
select select "null"
click at [800, 121] on input "Search" at bounding box center [807, 121] width 123 height 23
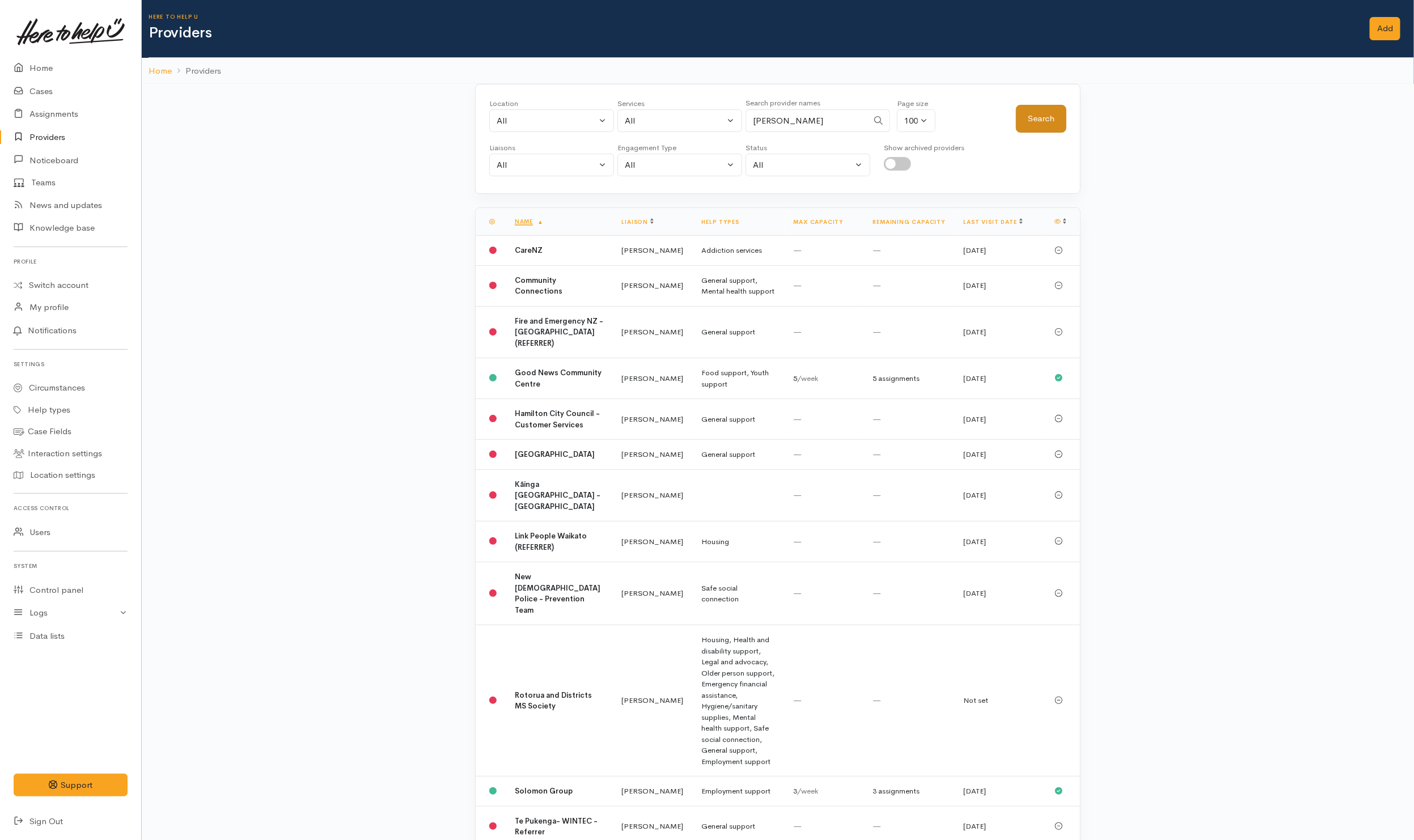
type input "[PERSON_NAME]"
click at [1034, 119] on button "Search" at bounding box center [1041, 119] width 51 height 28
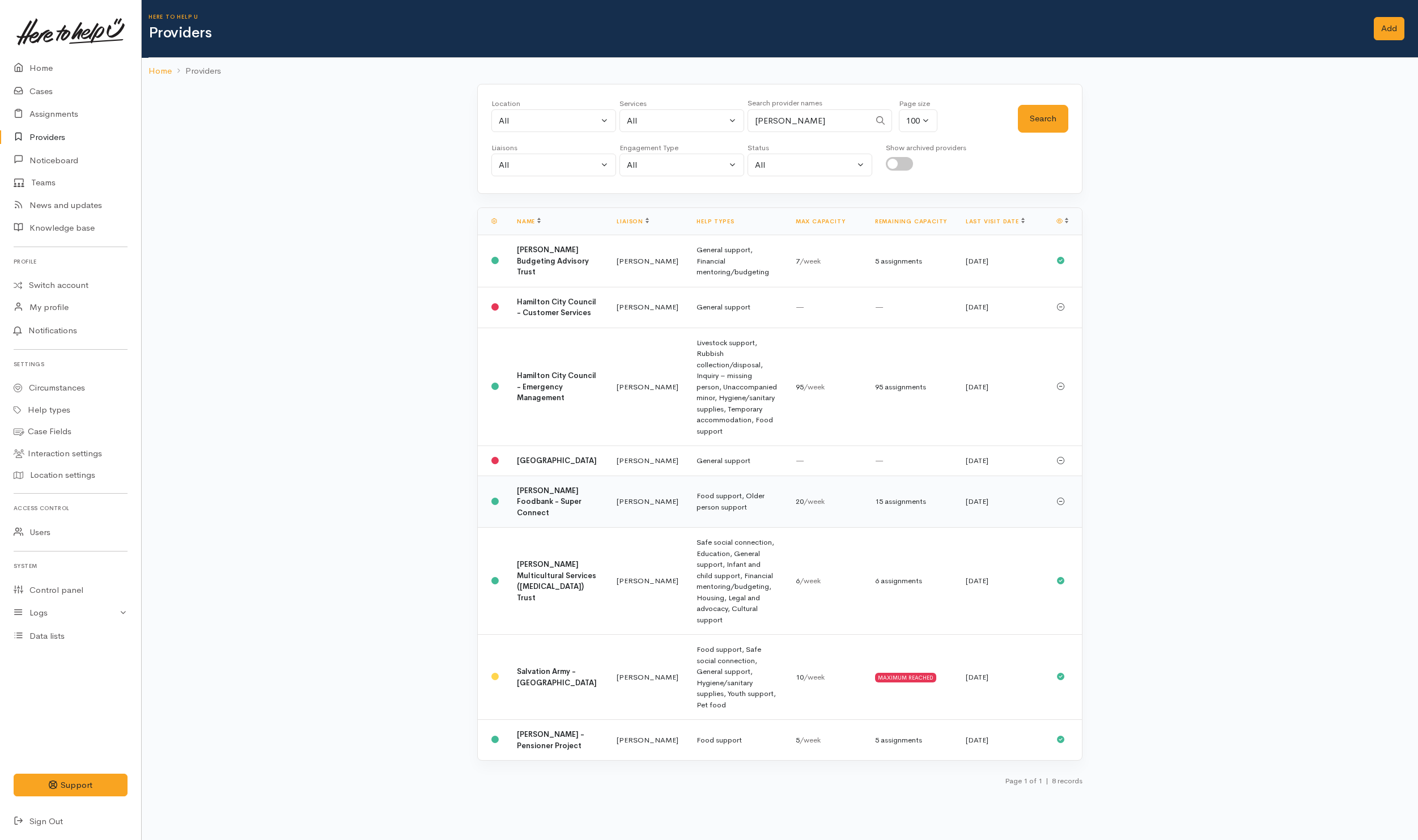
click at [558, 514] on b "[PERSON_NAME] Foodbank - Super Connect" at bounding box center [549, 502] width 65 height 32
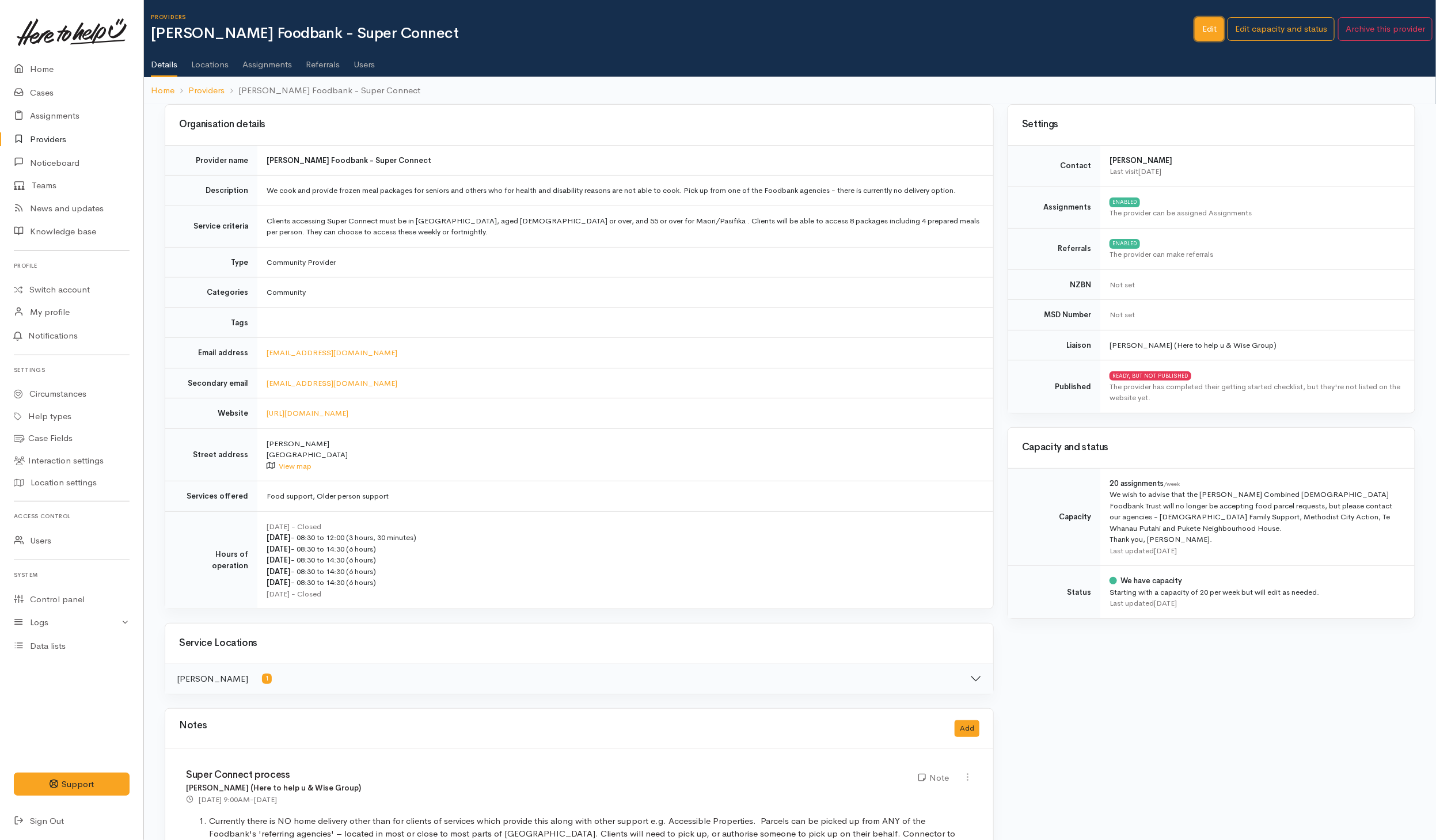
click at [1204, 28] on link "Edit" at bounding box center [1209, 29] width 29 height 24
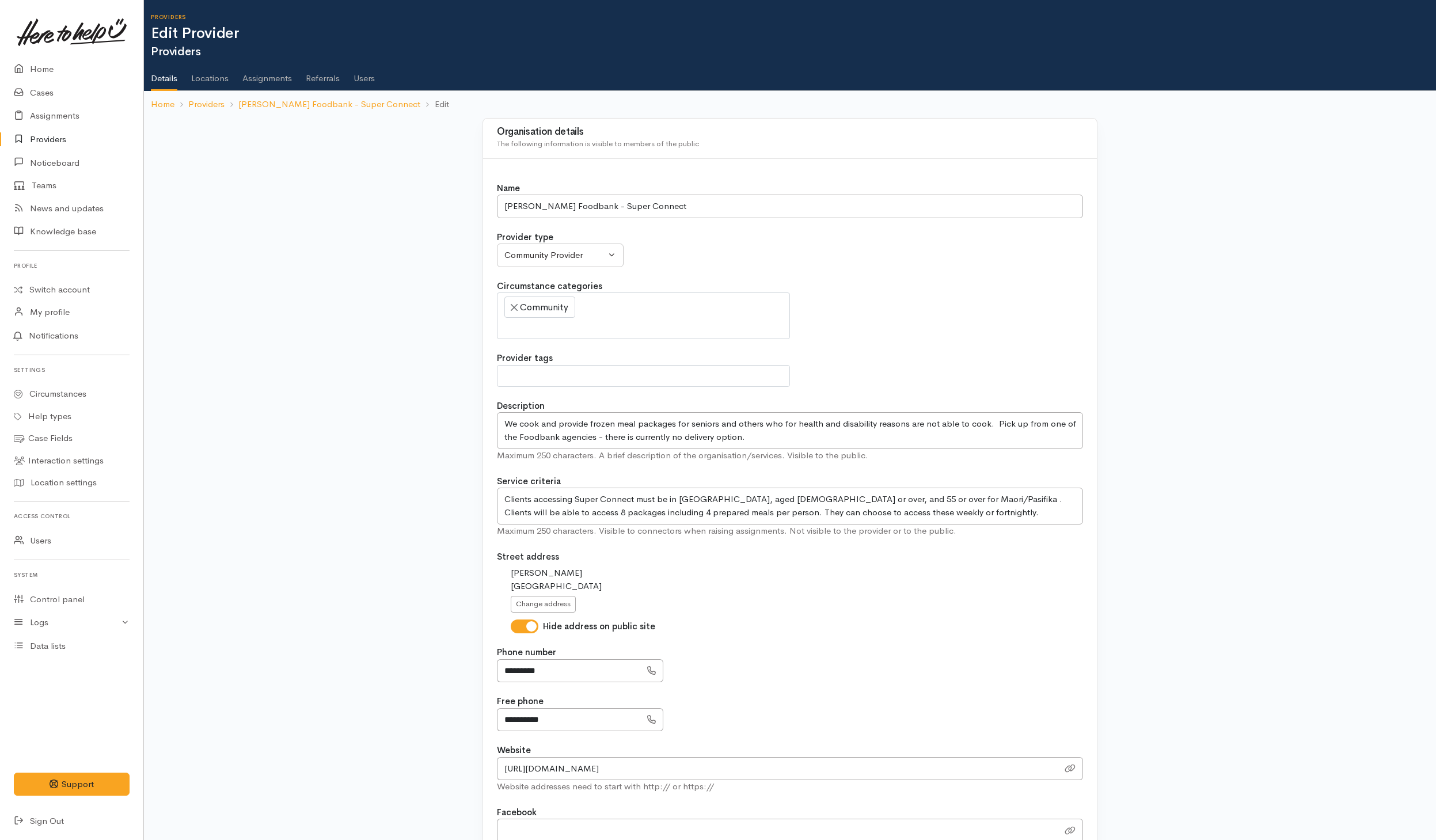
select select
click at [297, 109] on link "[PERSON_NAME] Foodbank - Super Connect" at bounding box center [329, 105] width 182 height 14
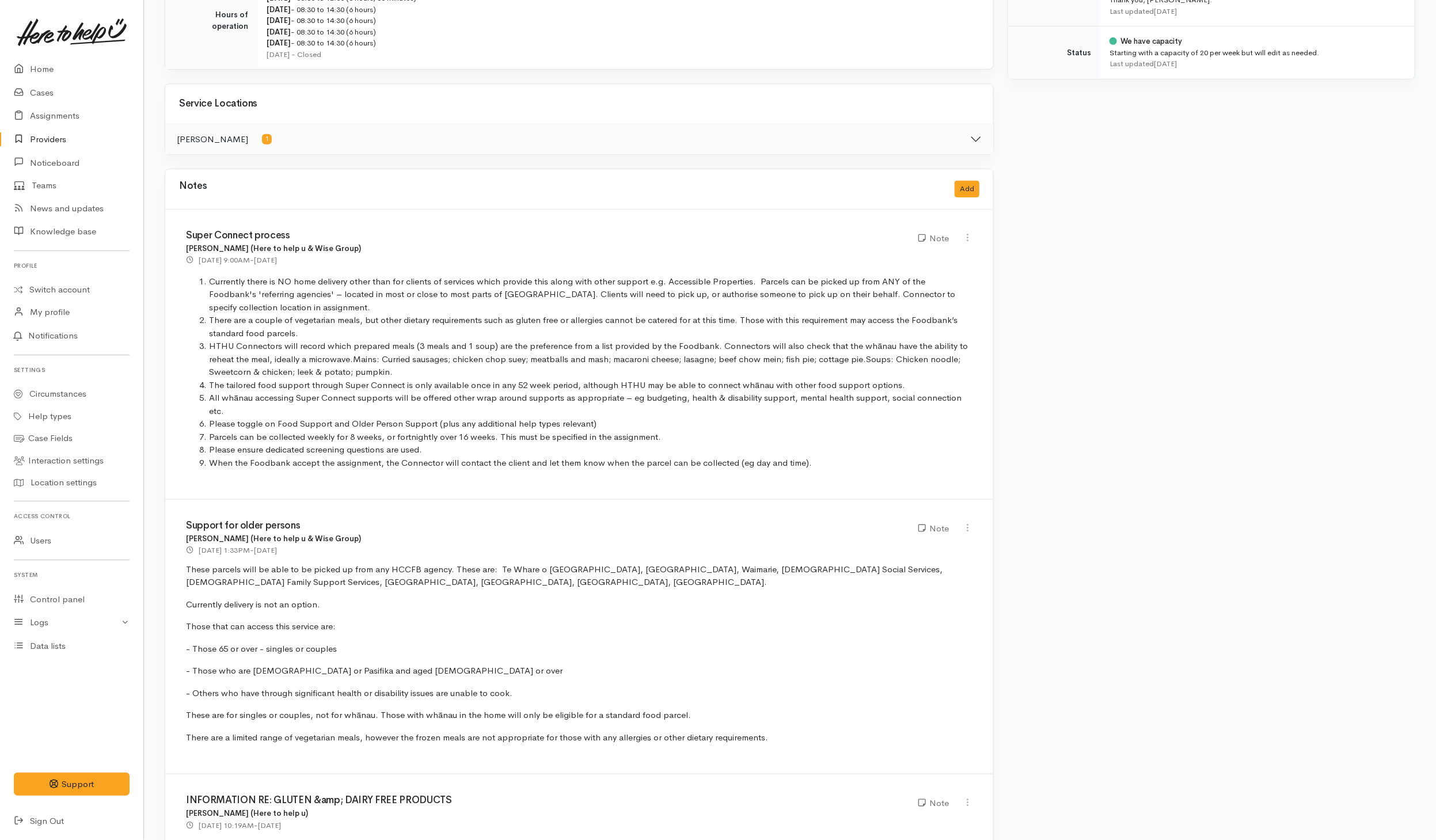
scroll to position [605, 0]
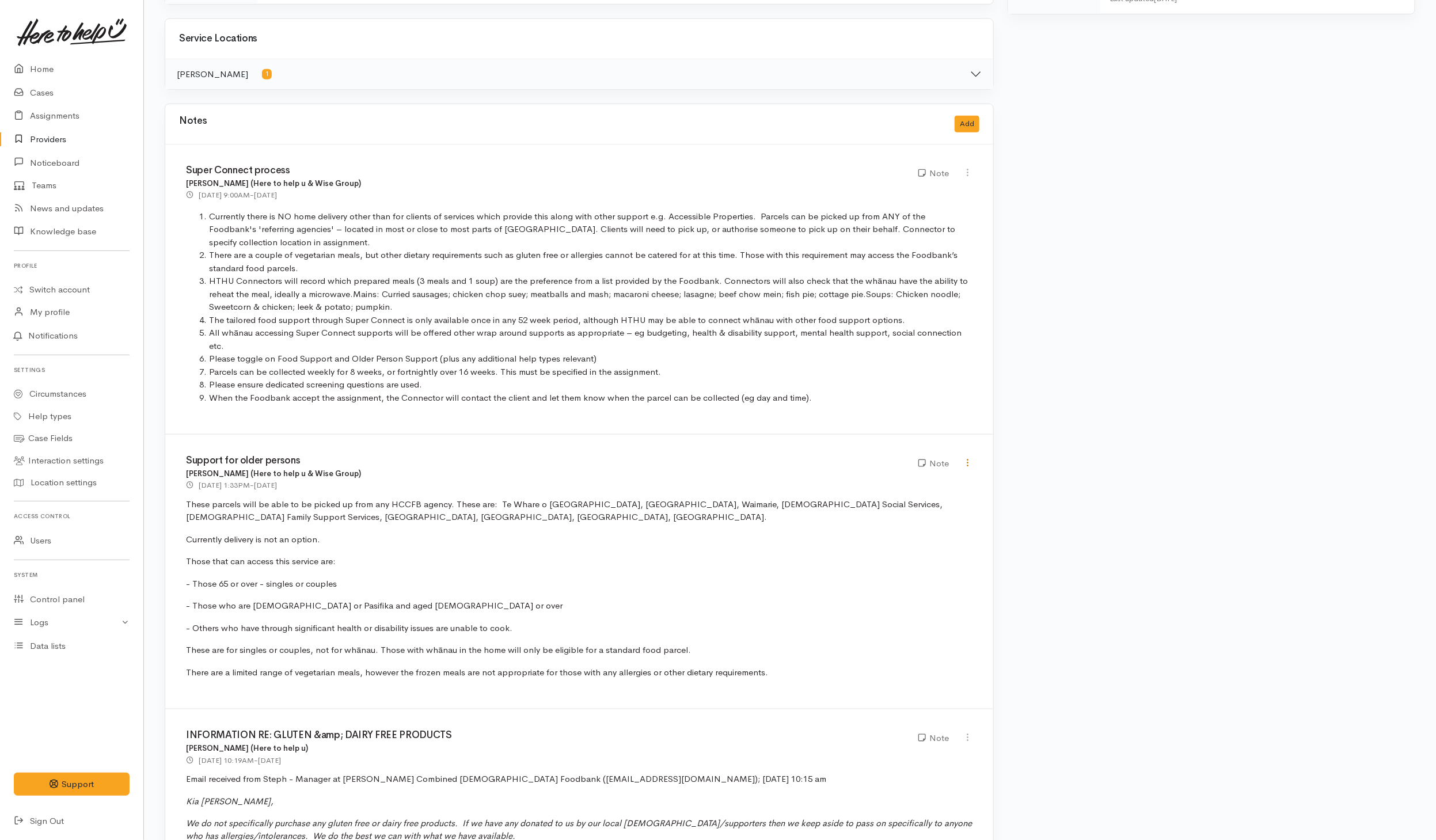
click at [966, 458] on icon at bounding box center [967, 463] width 9 height 9
click at [914, 478] on link "Edit" at bounding box center [927, 484] width 91 height 18
type input "Support for older persons"
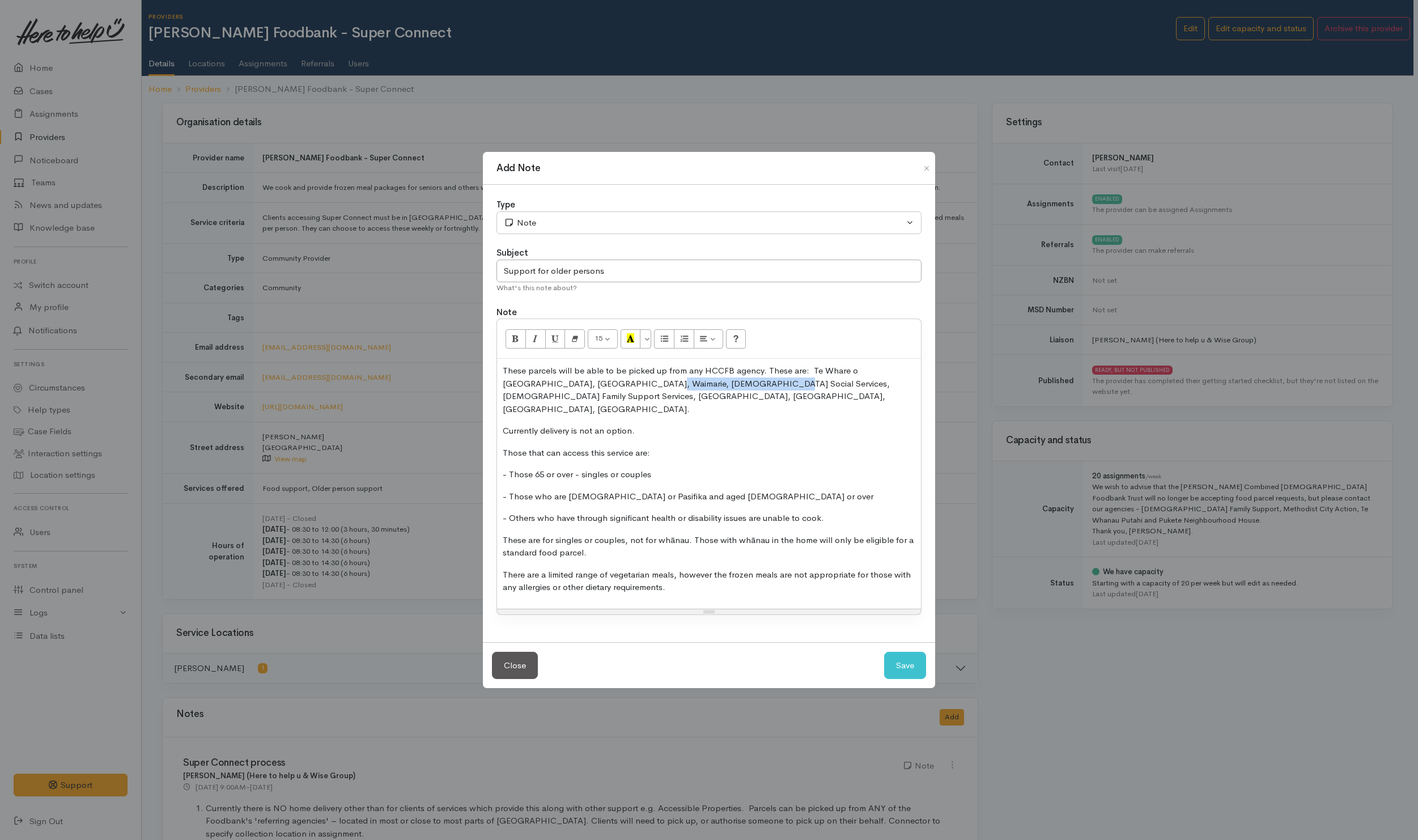
drag, startPoint x: 607, startPoint y: 390, endPoint x: 711, endPoint y: 388, distance: 104.0
click at [711, 388] on p "These parcels will be able to be picked up from any HCCFB agency. These are: Te…" at bounding box center [709, 390] width 413 height 51
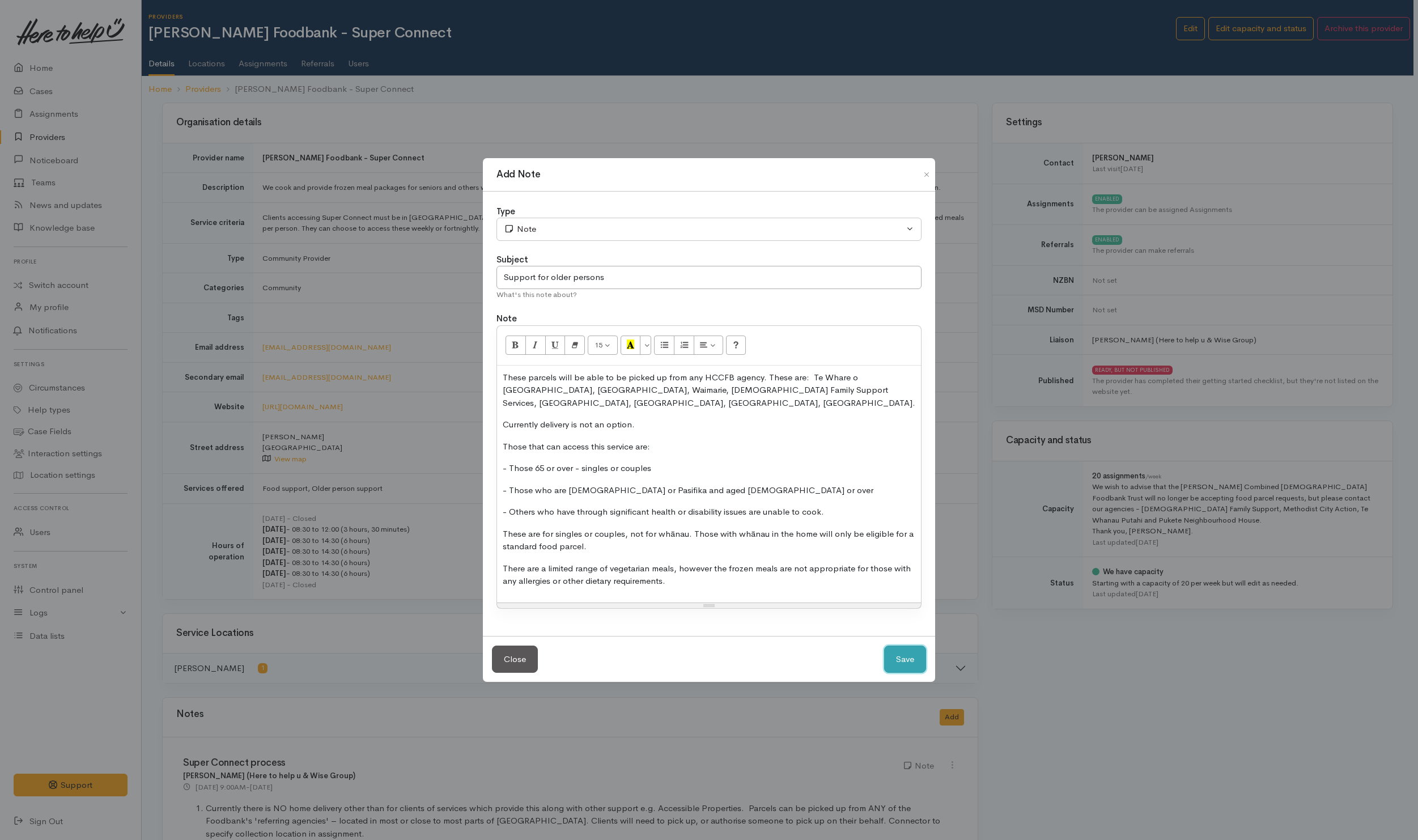
drag, startPoint x: 906, startPoint y: 658, endPoint x: 923, endPoint y: 653, distance: 17.7
click at [909, 657] on button "Save" at bounding box center [905, 659] width 42 height 28
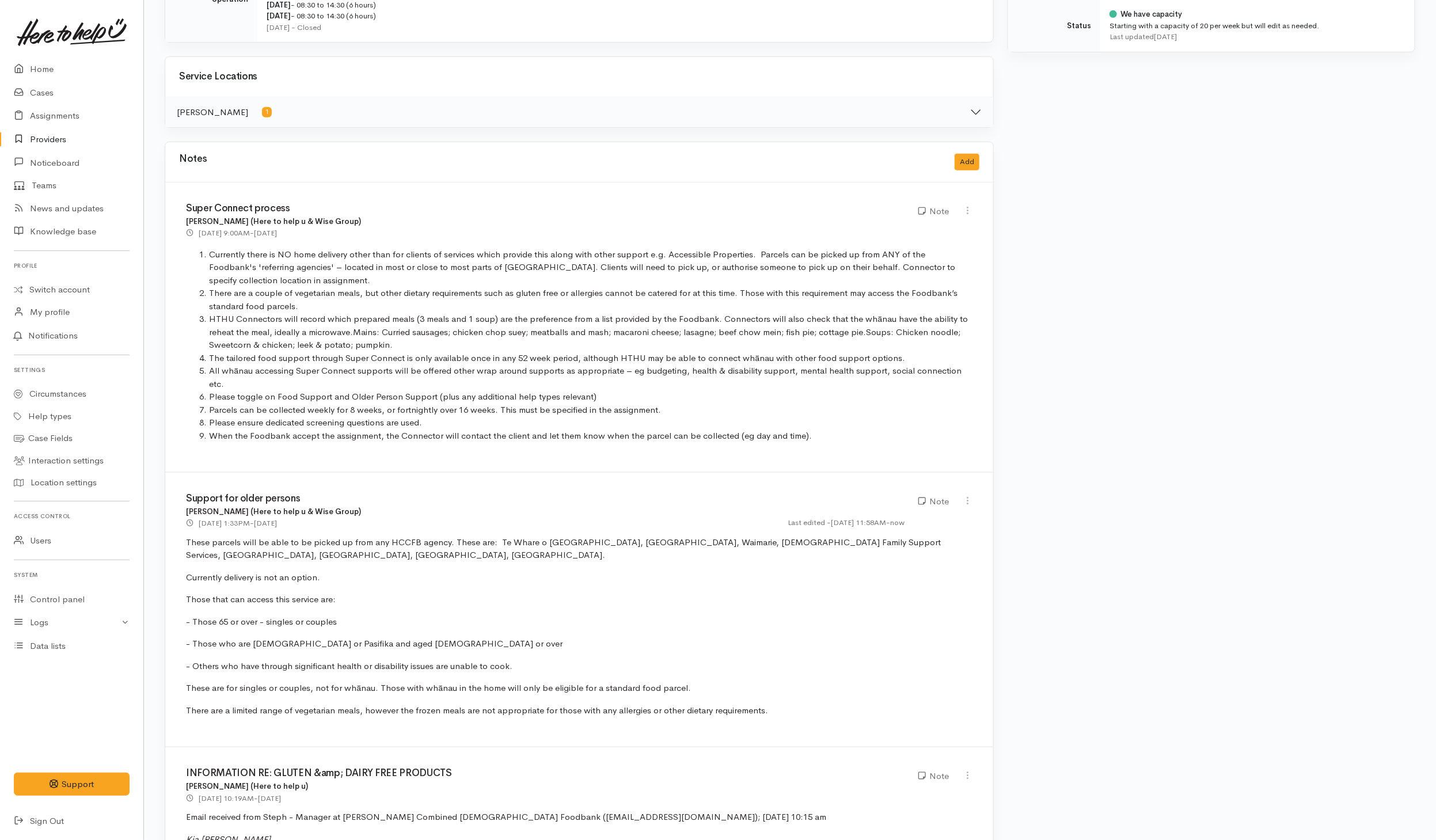
scroll to position [605, 0]
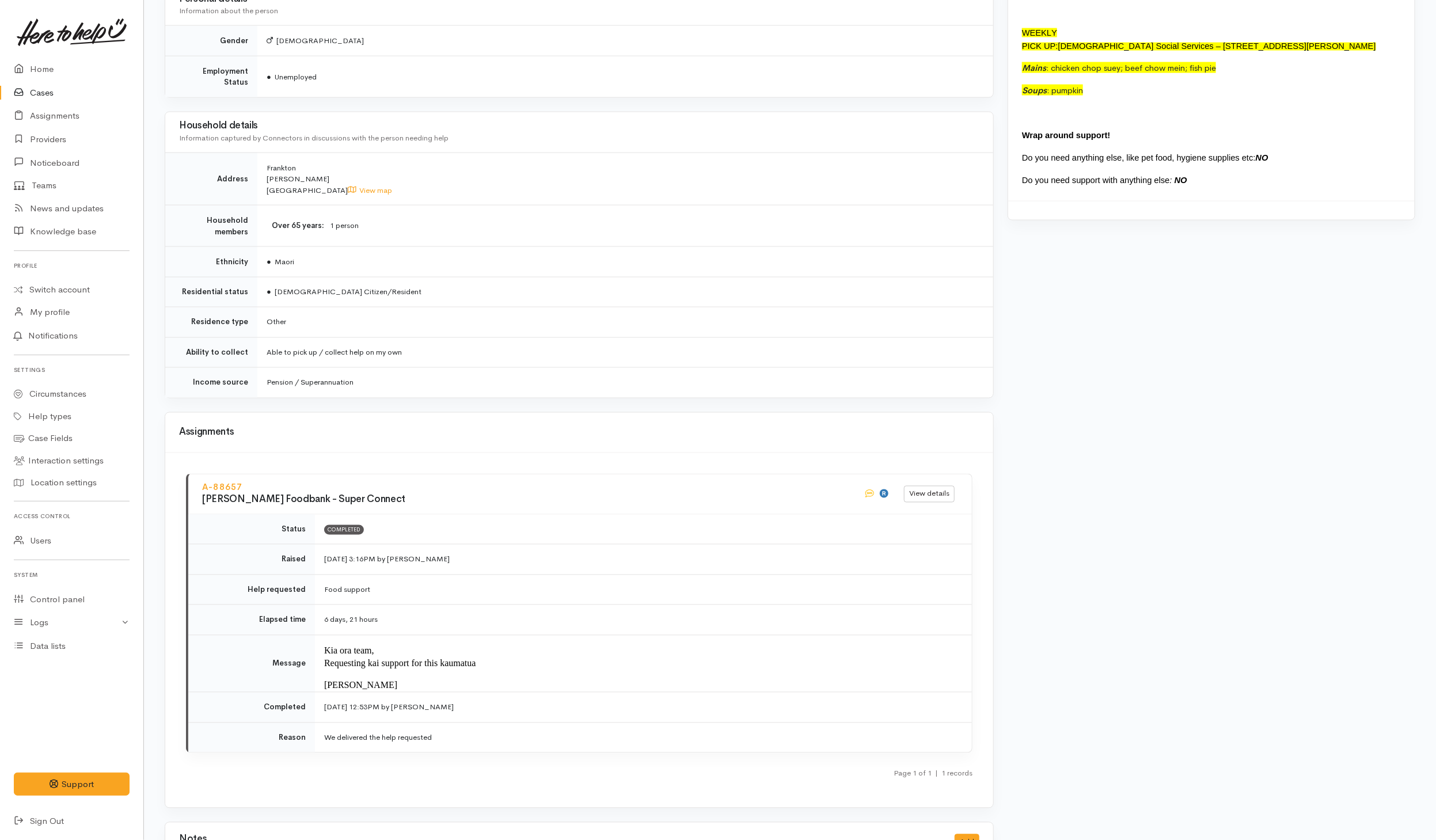
scroll to position [1296, 0]
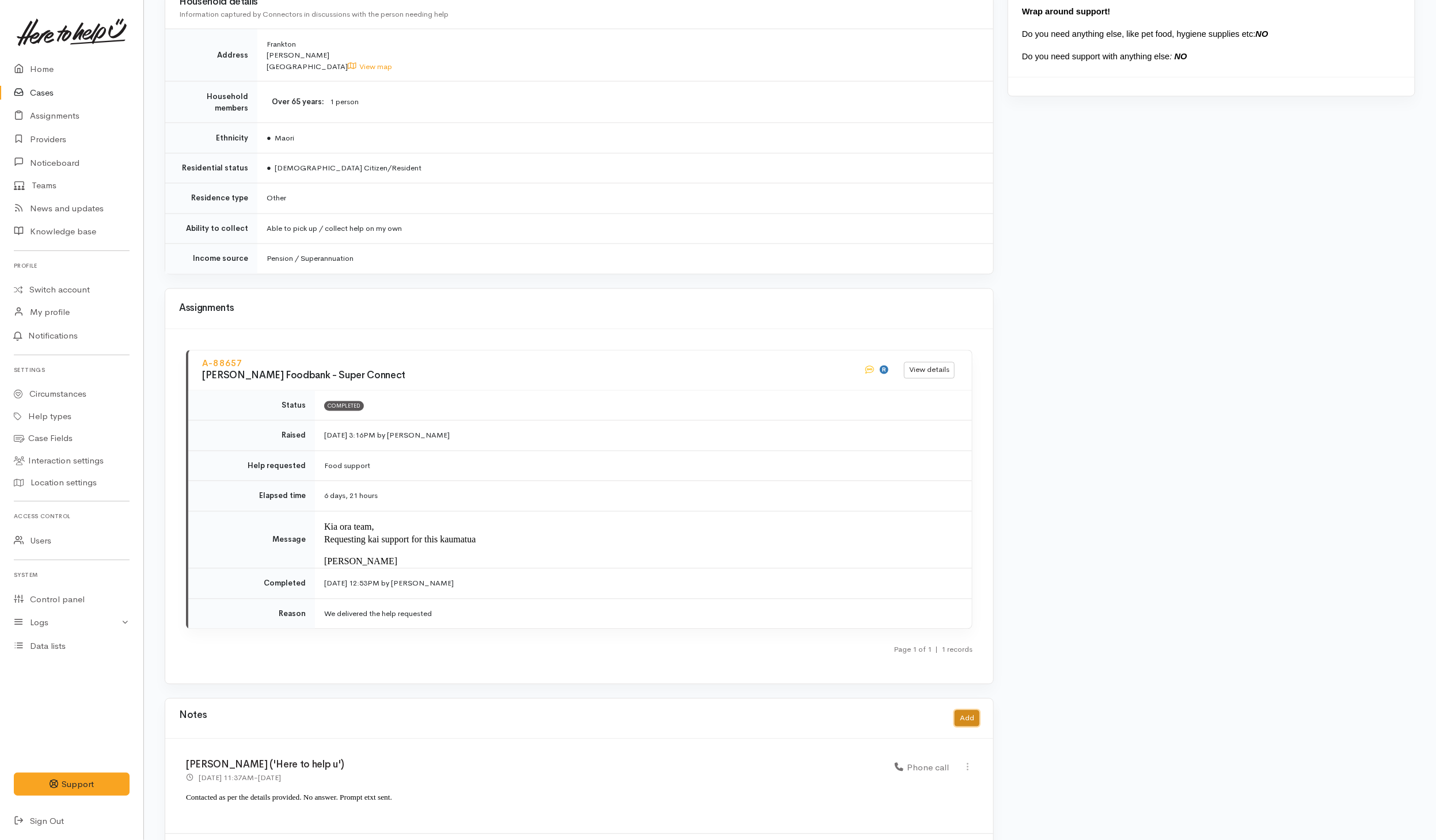
click at [966, 711] on button "Add" at bounding box center [967, 719] width 25 height 17
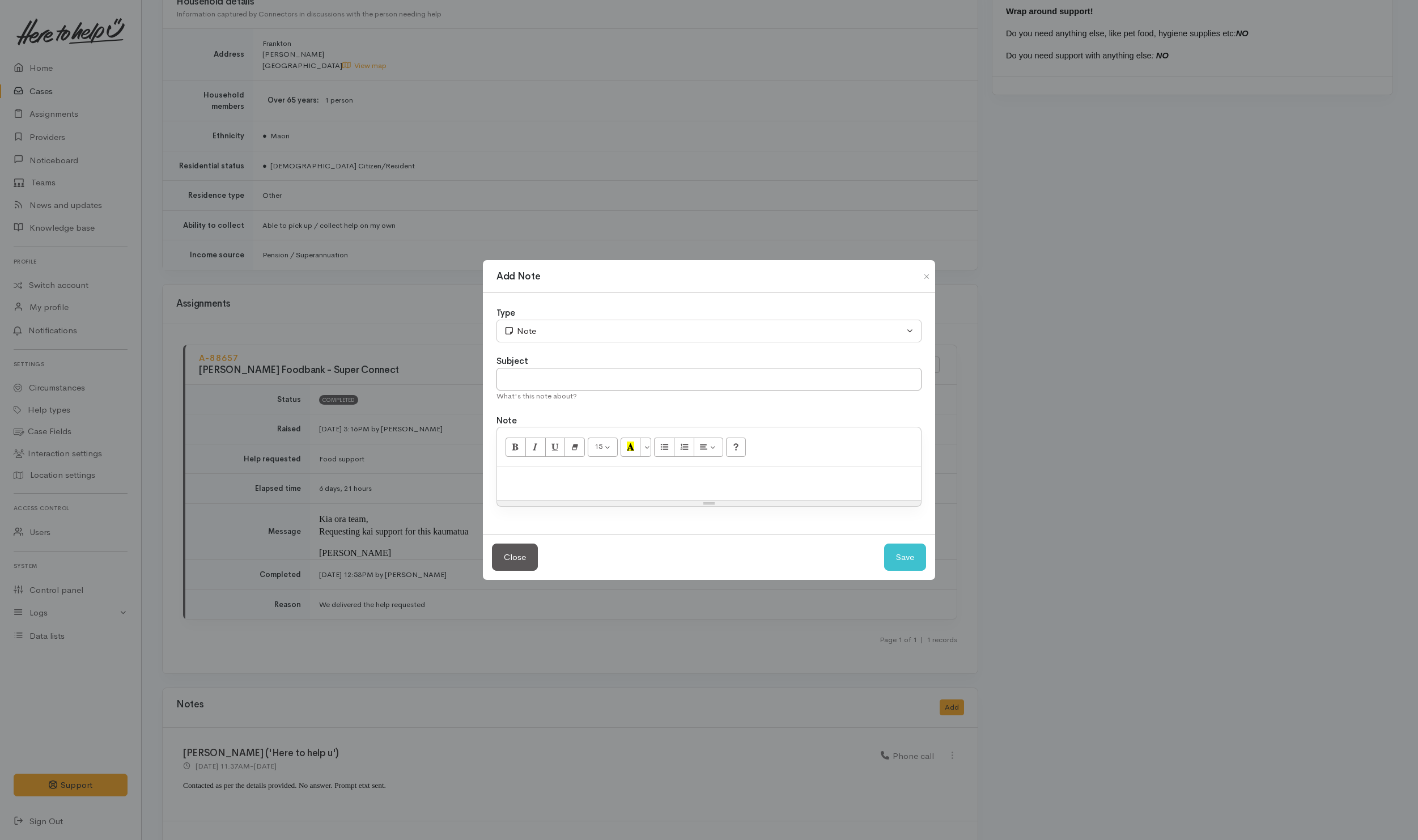
click at [588, 499] on div at bounding box center [709, 483] width 424 height 33
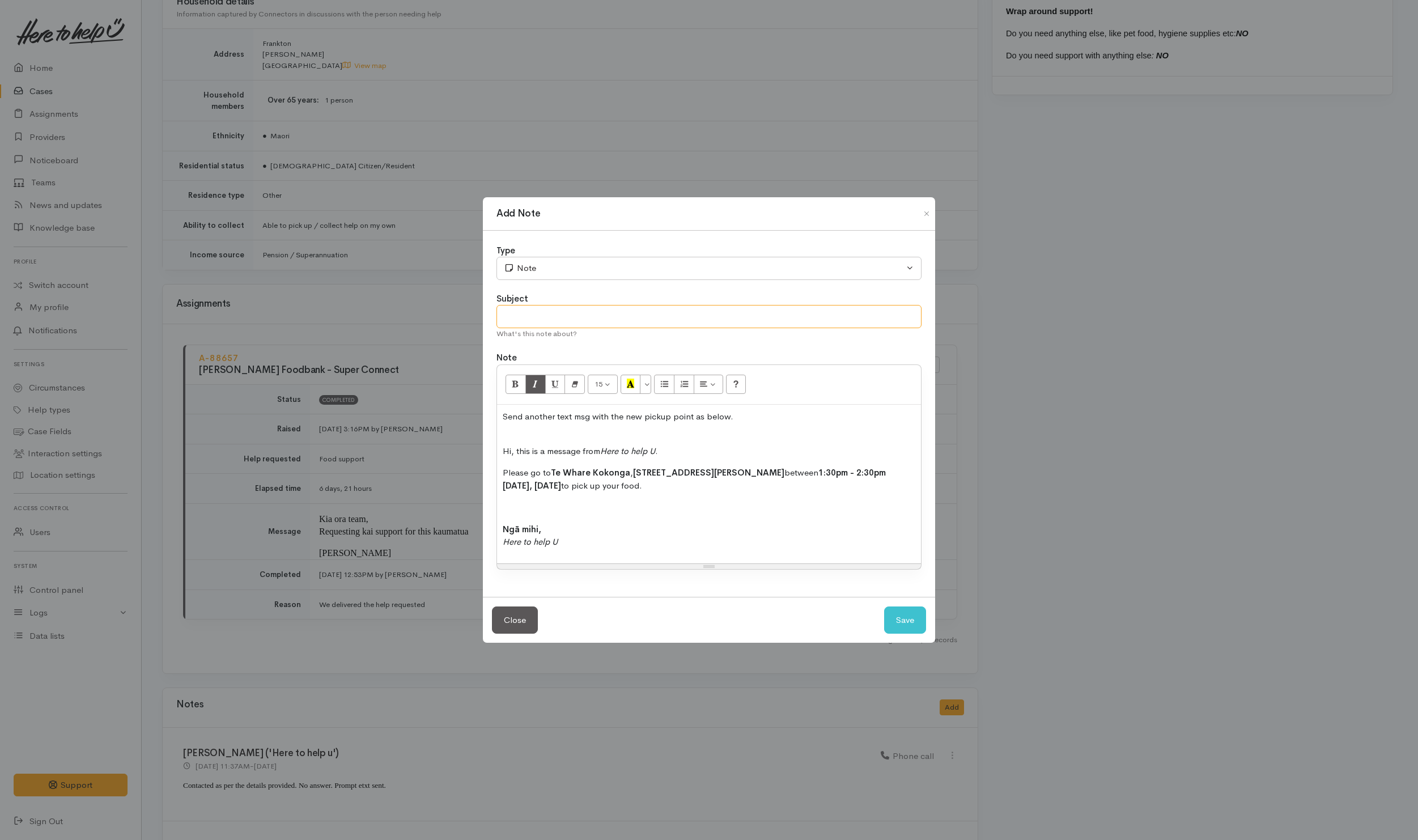
drag, startPoint x: 603, startPoint y: 320, endPoint x: 591, endPoint y: 350, distance: 32.3
click at [606, 320] on input "text" at bounding box center [709, 316] width 425 height 23
type input "Etext"
click at [891, 621] on button "Save" at bounding box center [905, 621] width 42 height 28
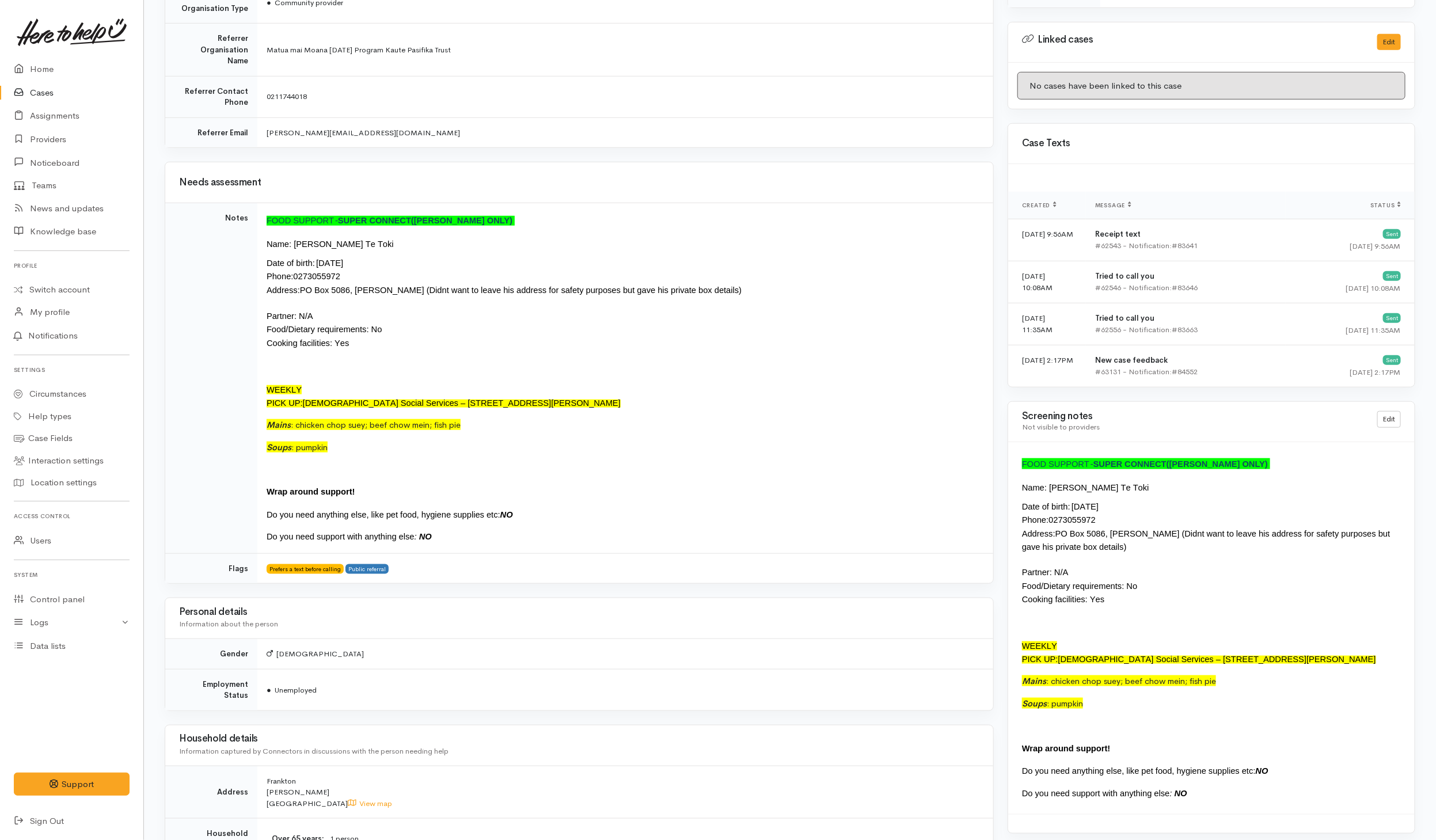
scroll to position [213, 0]
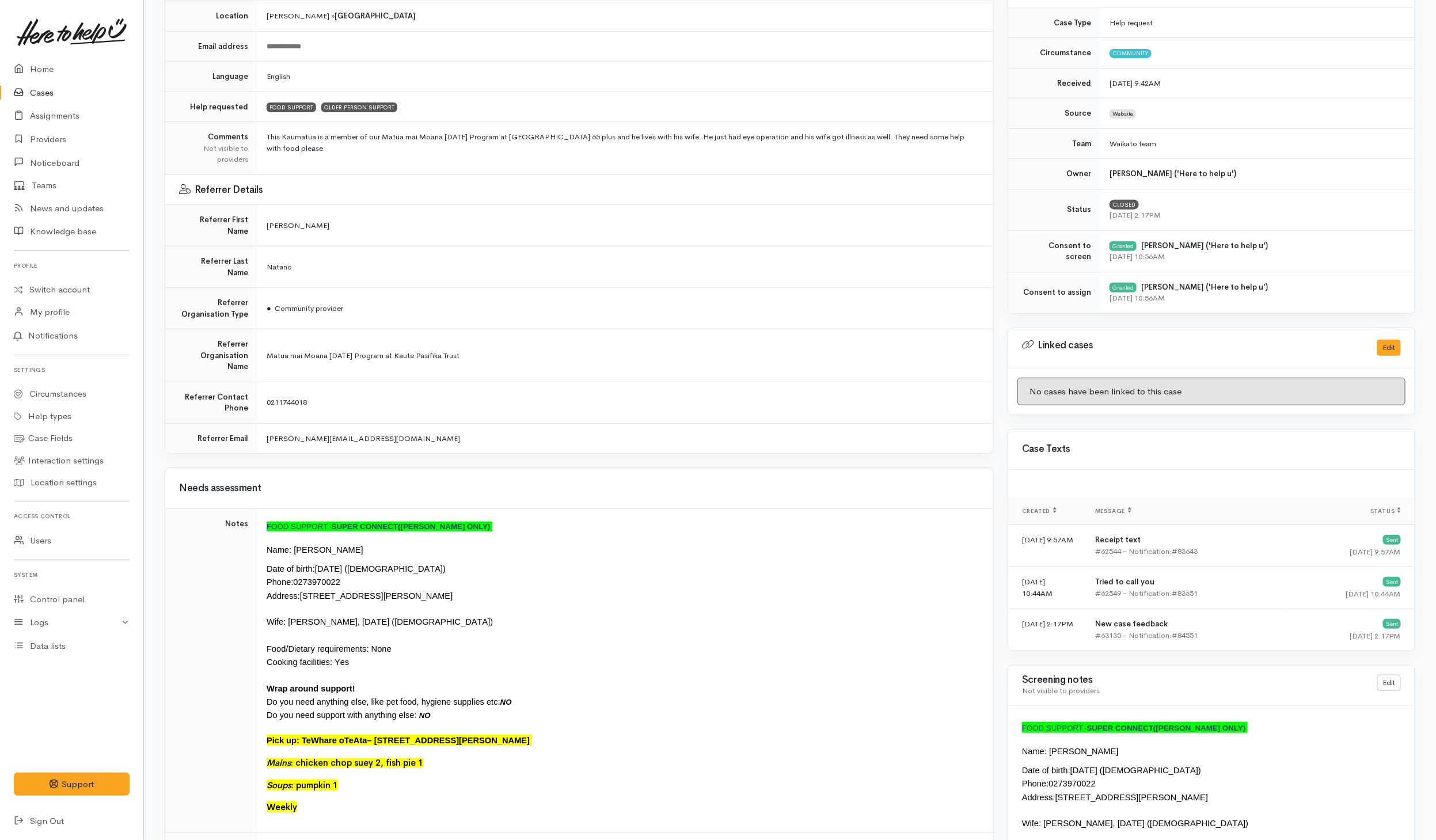
scroll to position [259, 0]
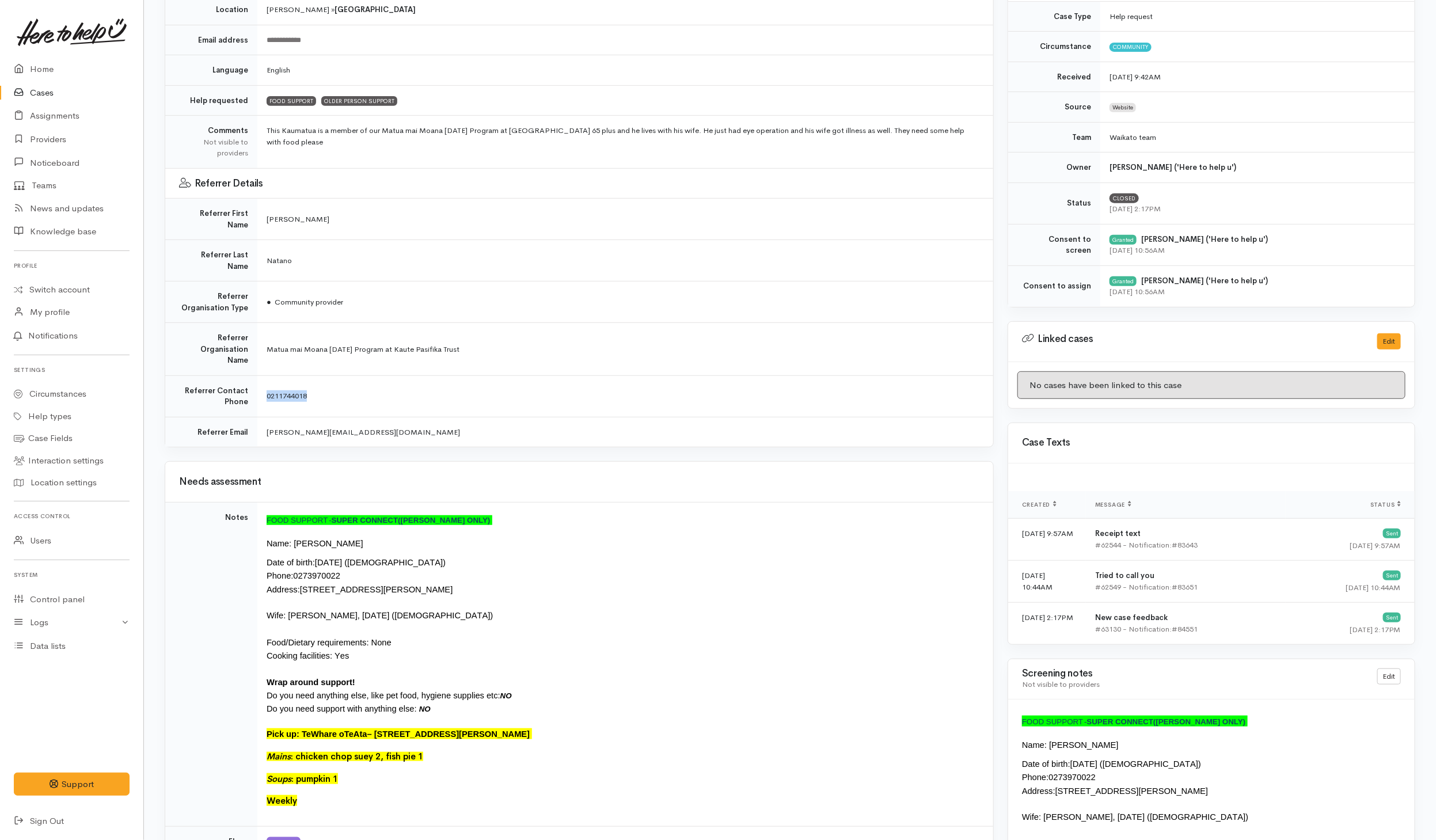
drag, startPoint x: 323, startPoint y: 363, endPoint x: 265, endPoint y: 368, distance: 58.2
click at [265, 375] on td "0211744018" at bounding box center [625, 396] width 736 height 41
copy span "0211744018"
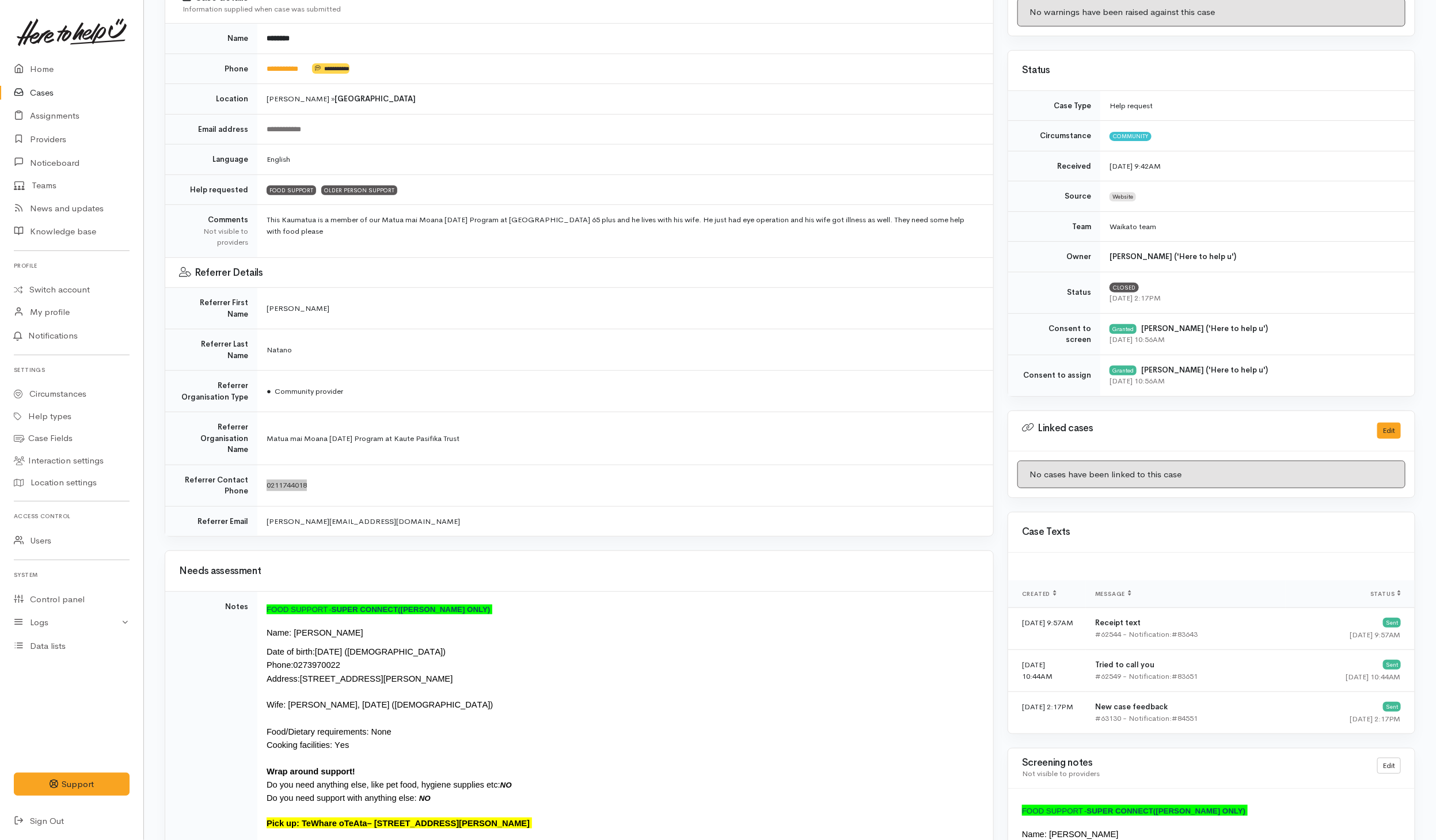
scroll to position [87, 0]
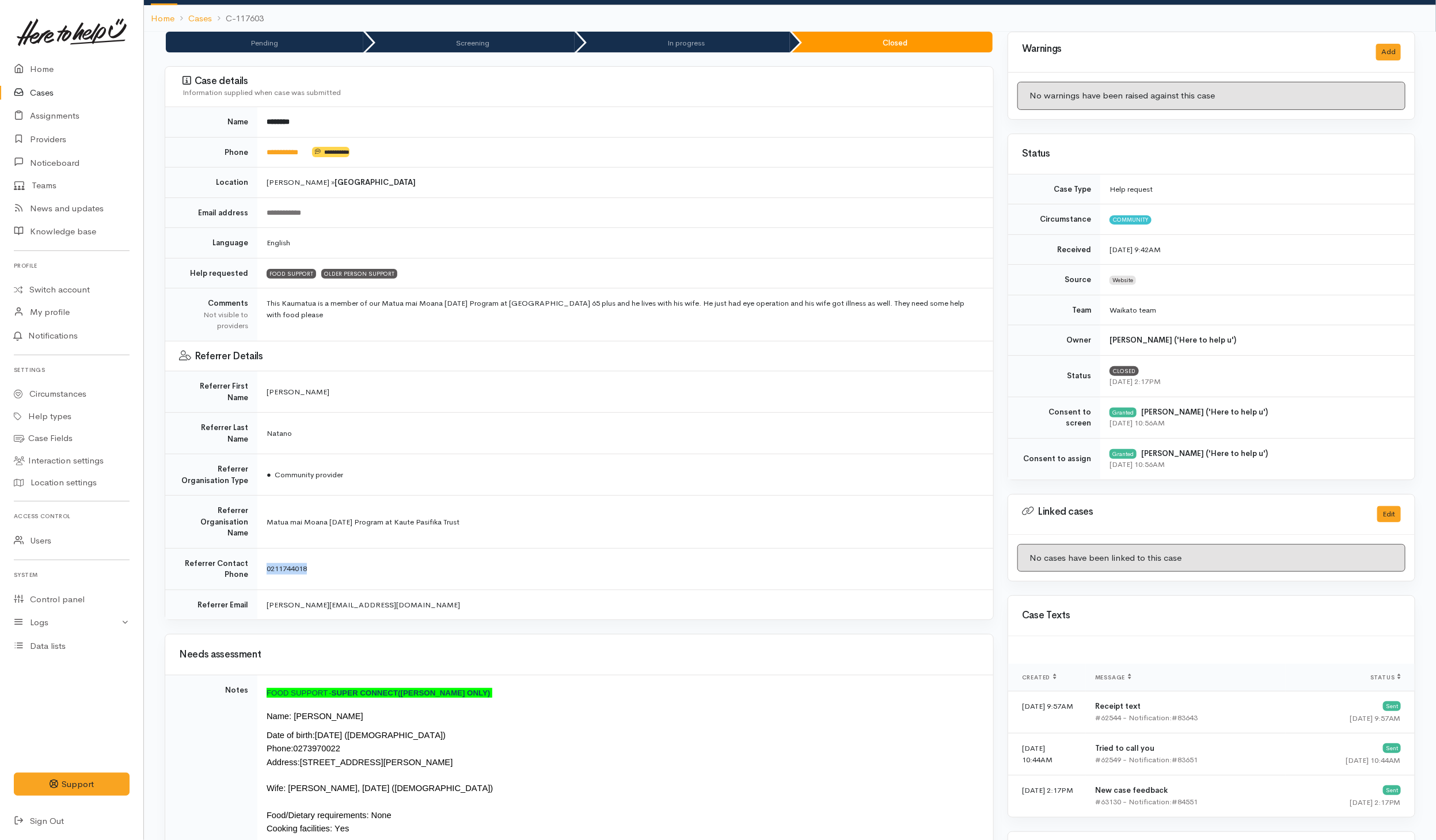
click at [563, 377] on td "[PERSON_NAME]" at bounding box center [625, 392] width 736 height 41
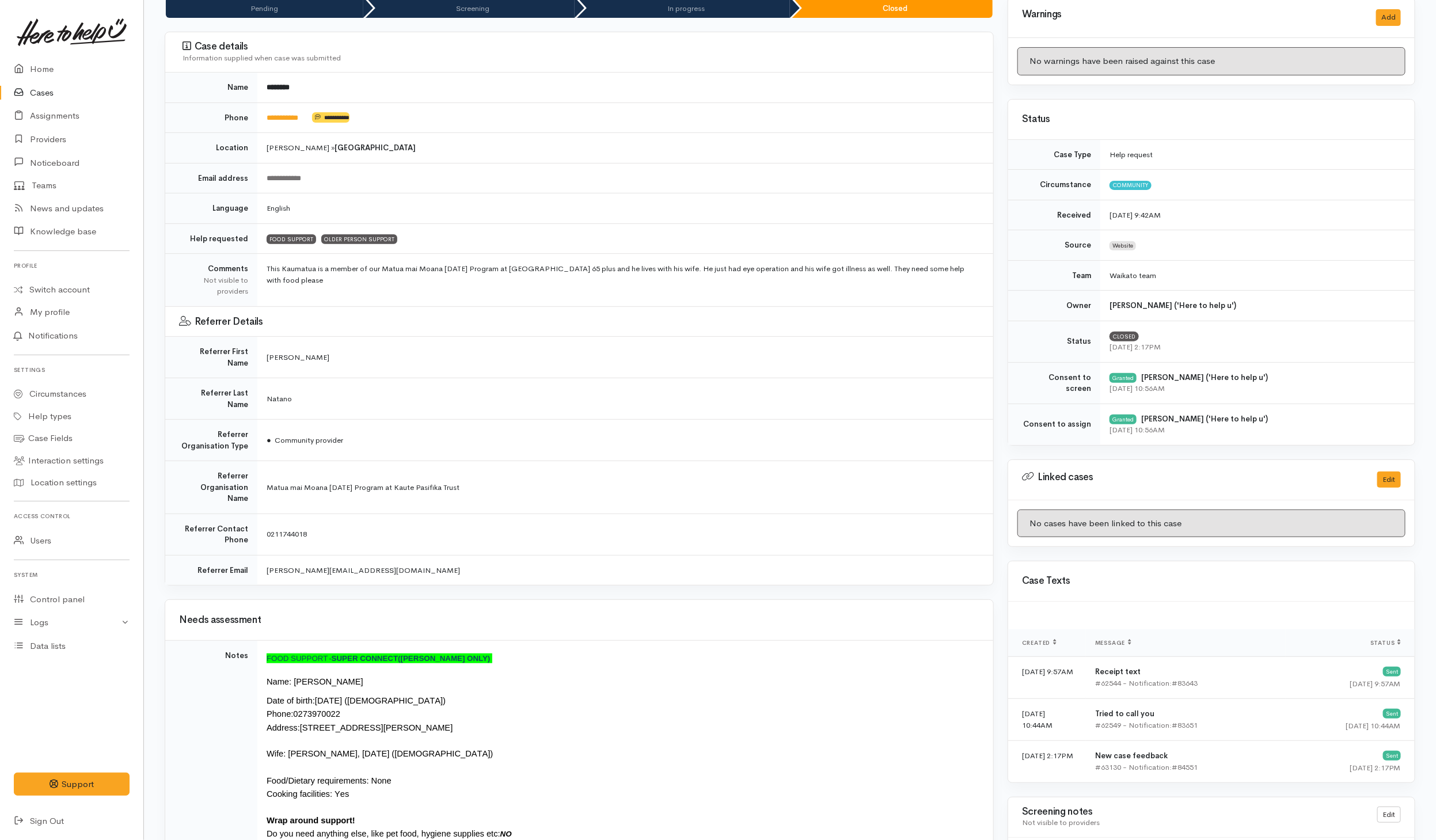
scroll to position [173, 0]
